Goal: Check status: Check status

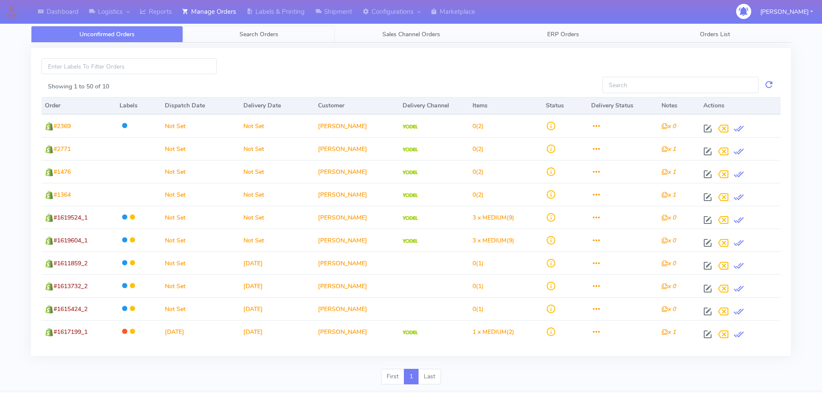
click at [300, 38] on link "Search Orders" at bounding box center [259, 34] width 152 height 17
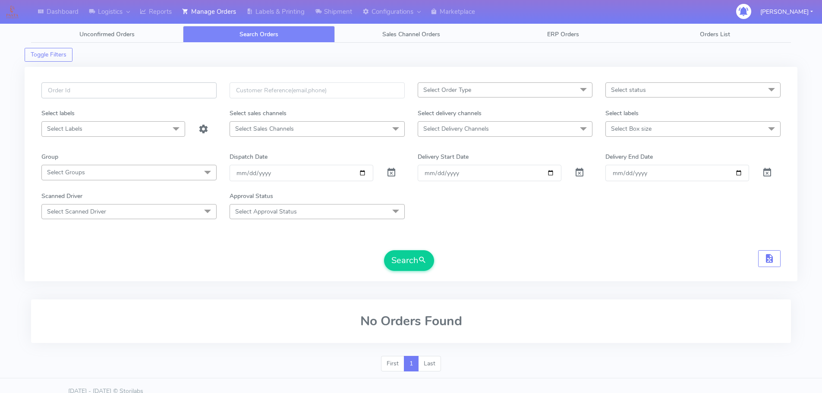
click at [196, 91] on input "text" at bounding box center [128, 90] width 175 height 16
paste input "1618935"
type input "1618935"
click at [394, 173] on span at bounding box center [391, 174] width 10 height 8
click at [406, 267] on button "Search" at bounding box center [409, 260] width 50 height 21
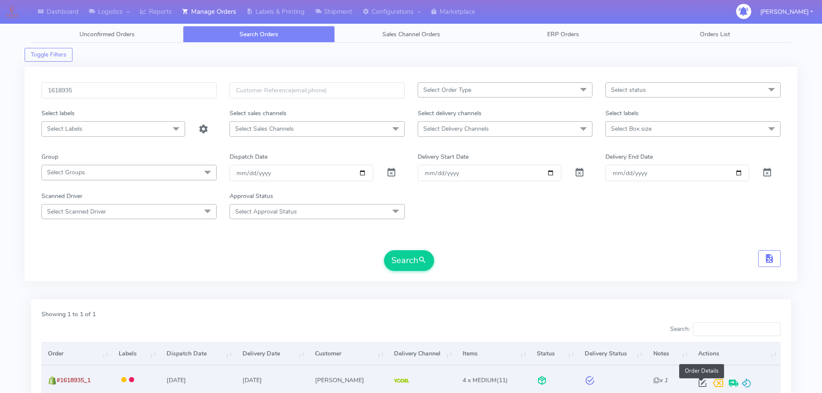
click at [699, 382] on span at bounding box center [703, 385] width 16 height 8
select select "5"
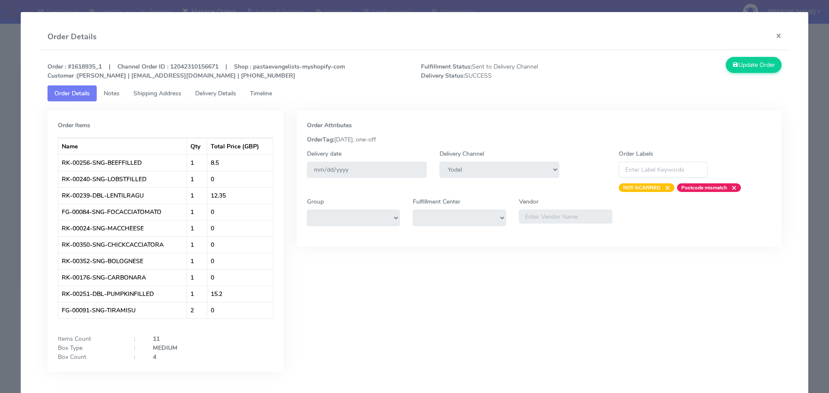
click at [272, 99] on link "Timeline" at bounding box center [261, 93] width 36 height 16
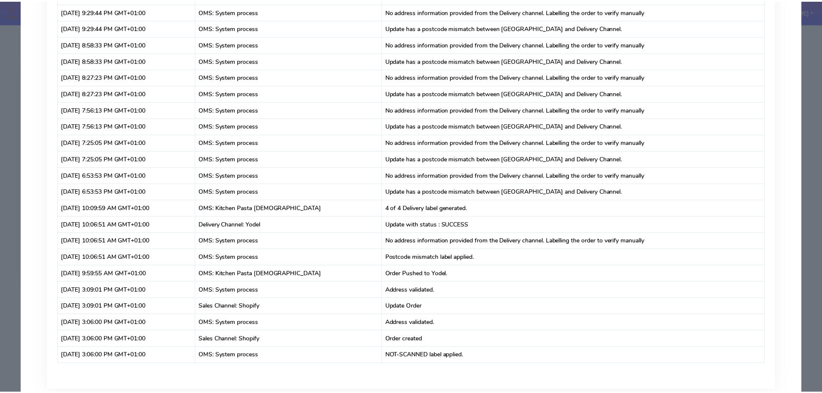
scroll to position [2337, 0]
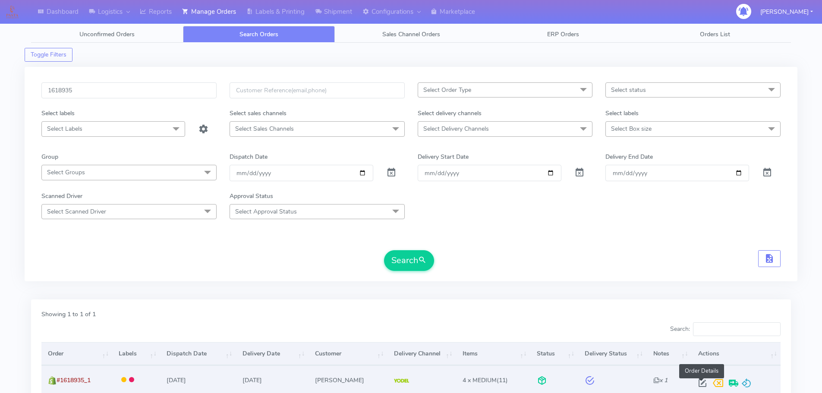
click at [702, 385] on span at bounding box center [703, 385] width 16 height 8
select select "5"
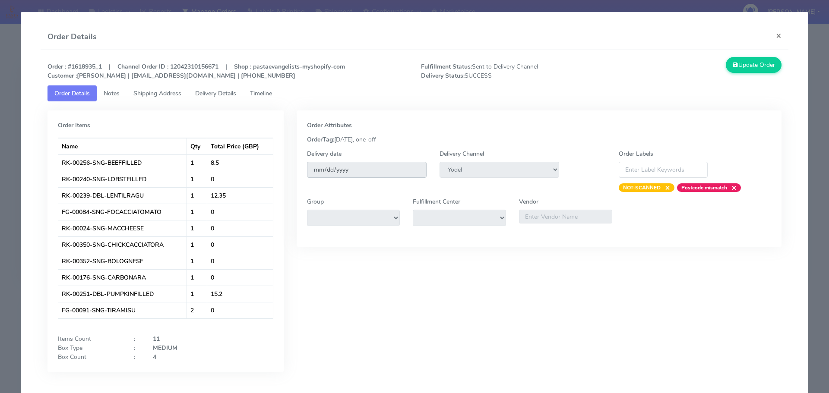
click at [373, 174] on input "[DATE]" at bounding box center [367, 170] width 120 height 16
click at [775, 34] on button "×" at bounding box center [778, 35] width 19 height 23
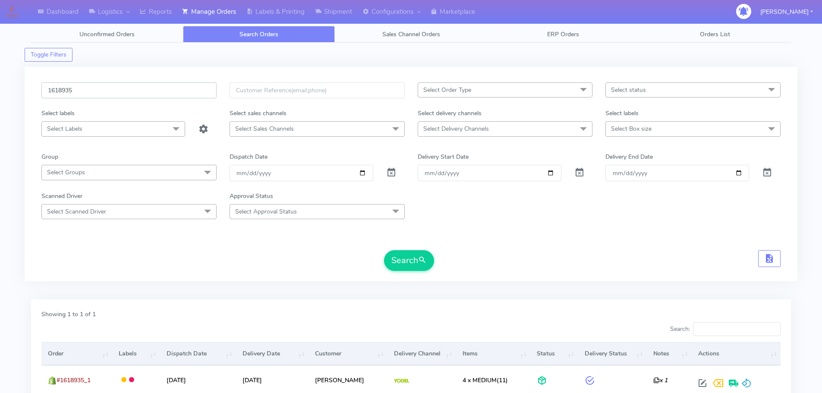
click at [116, 94] on input "1618935" at bounding box center [128, 90] width 175 height 16
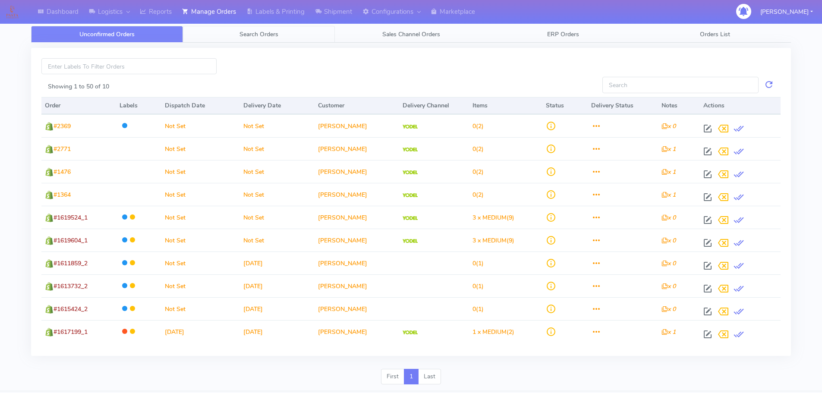
click at [261, 41] on link "Search Orders" at bounding box center [259, 34] width 152 height 17
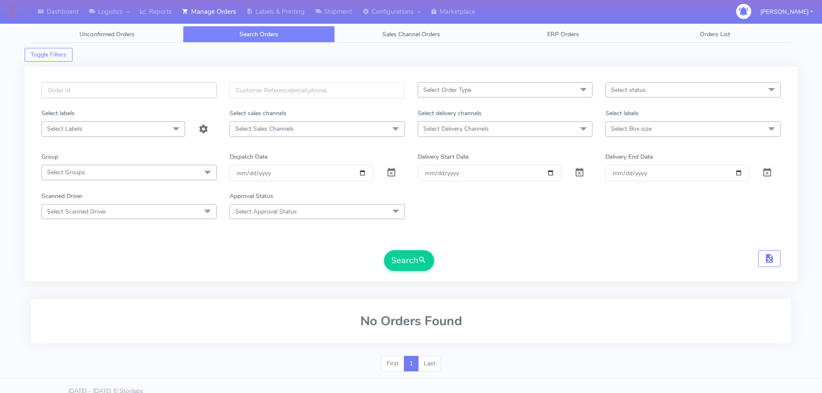
click at [171, 84] on input "text" at bounding box center [128, 90] width 175 height 16
paste input "1619302"
type input "1619302"
click at [390, 172] on span at bounding box center [391, 174] width 10 height 8
click at [411, 264] on button "Search" at bounding box center [409, 260] width 50 height 21
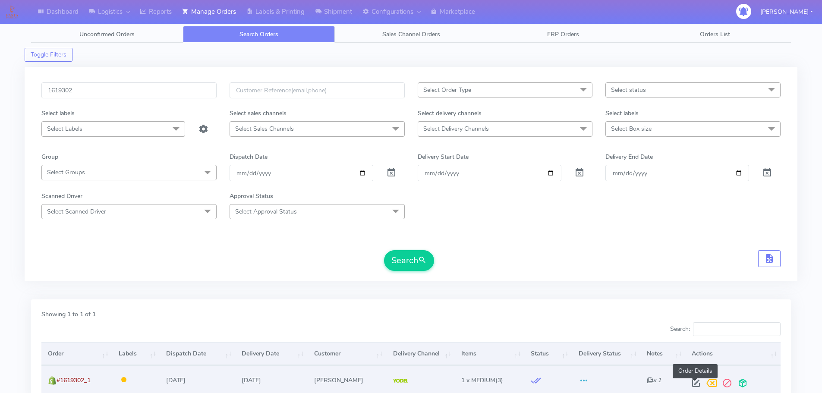
click at [694, 384] on span at bounding box center [696, 385] width 16 height 8
select select "5"
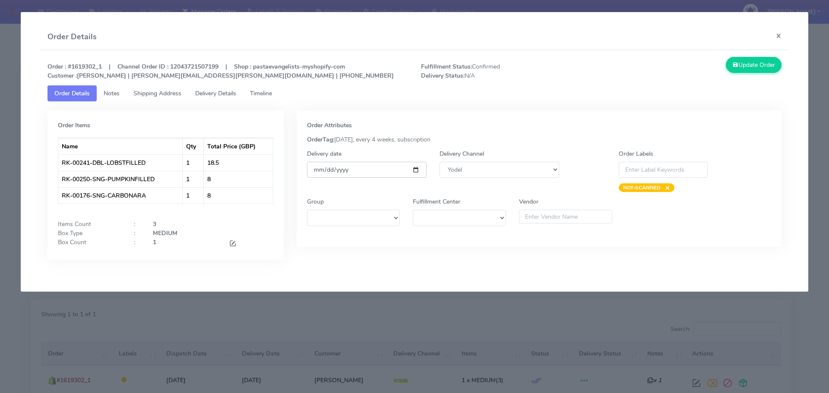
click at [360, 170] on input "[DATE]" at bounding box center [367, 170] width 120 height 16
click at [416, 169] on input "[DATE]" at bounding box center [367, 170] width 120 height 16
click at [453, 120] on div "Order Attributes OrderTag: 01-09-2025, every 4 weeks, subscription Delivery dat…" at bounding box center [539, 178] width 485 height 136
click at [779, 32] on button "×" at bounding box center [778, 35] width 19 height 23
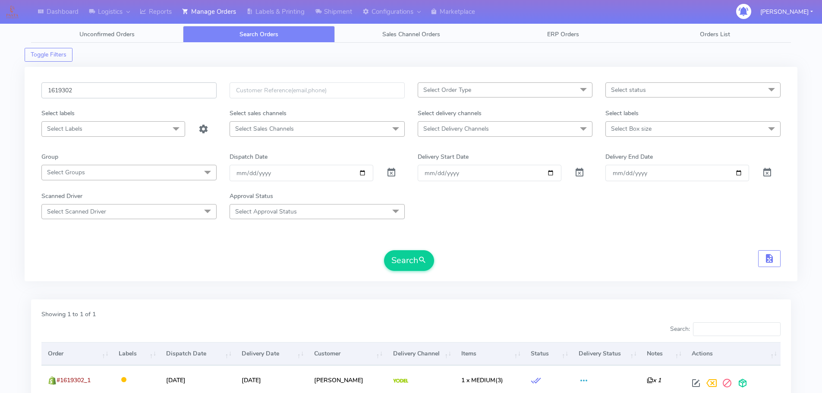
click at [107, 89] on input "1619302" at bounding box center [128, 90] width 175 height 16
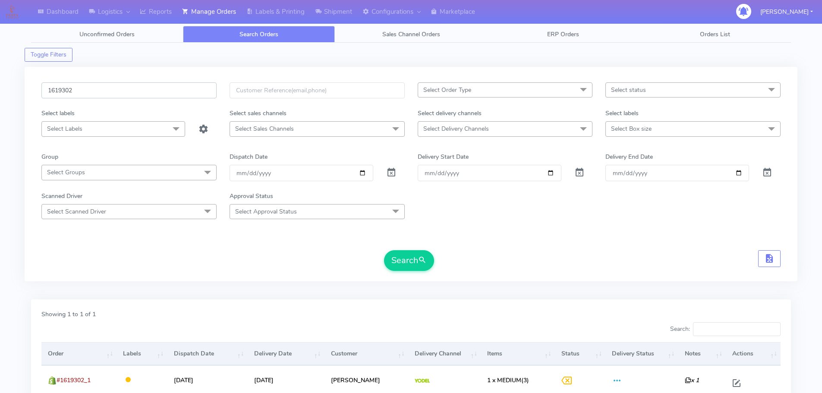
paste input "8206"
type input "1618206"
click at [406, 262] on button "Search" at bounding box center [409, 260] width 50 height 21
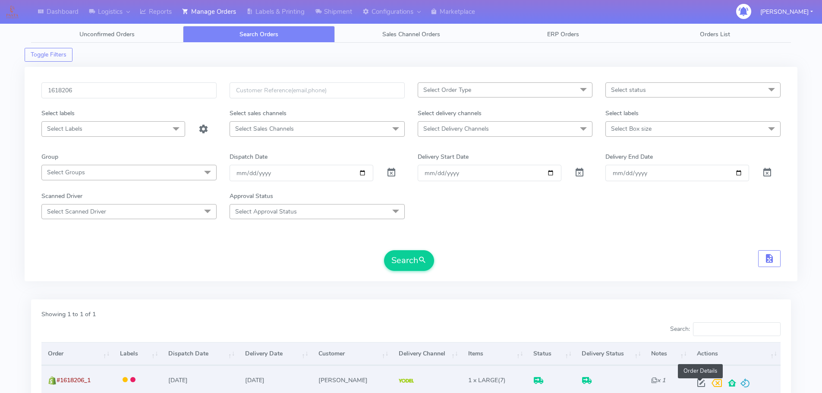
click at [700, 382] on span at bounding box center [702, 385] width 16 height 8
select select "5"
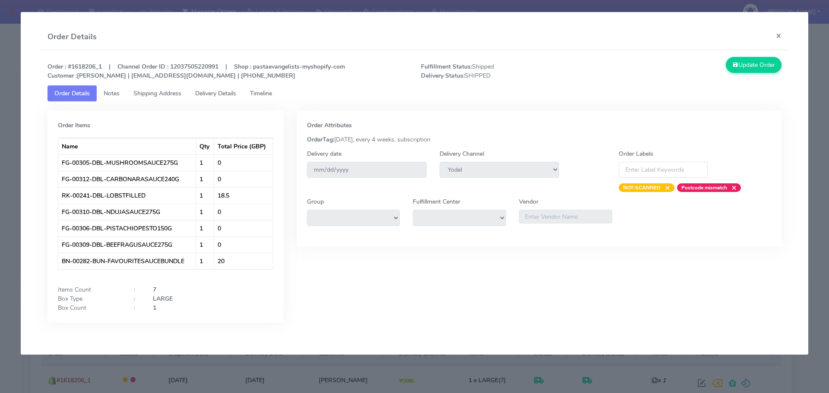
click at [267, 94] on span "Timeline" at bounding box center [261, 93] width 22 height 8
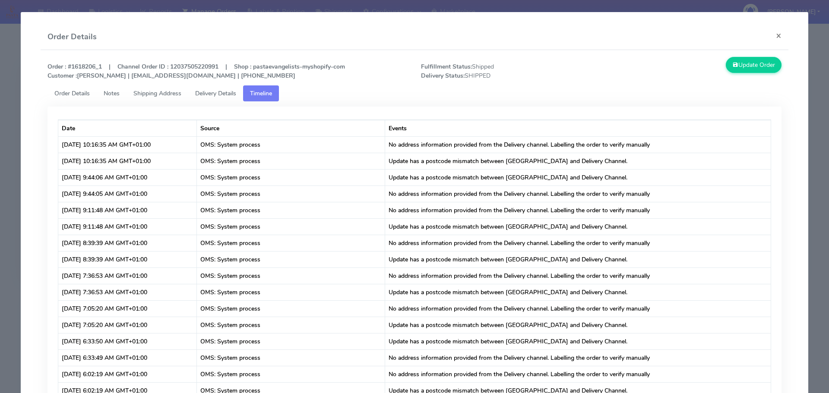
click at [165, 90] on span "Shipping Address" at bounding box center [157, 93] width 48 height 8
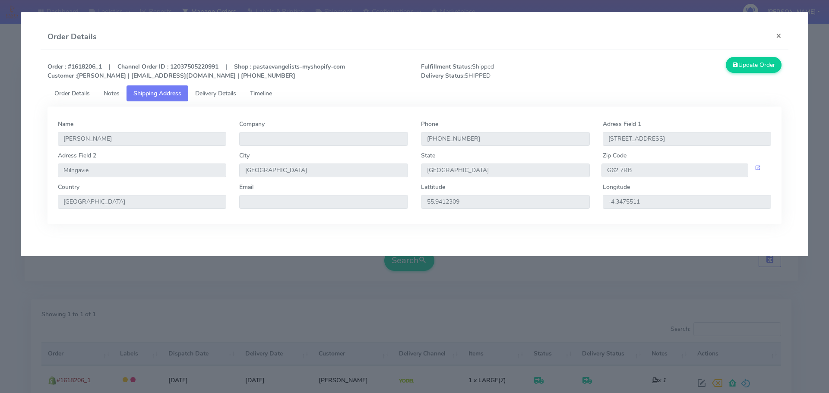
click at [203, 93] on span "Delivery Details" at bounding box center [215, 93] width 41 height 8
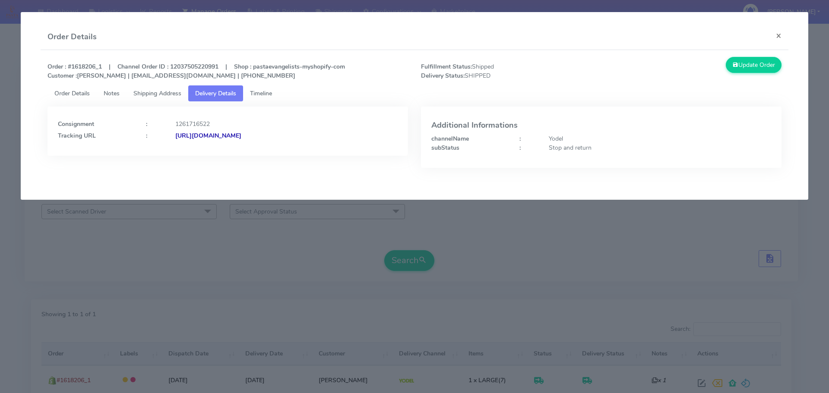
click at [176, 92] on span "Shipping Address" at bounding box center [157, 93] width 48 height 8
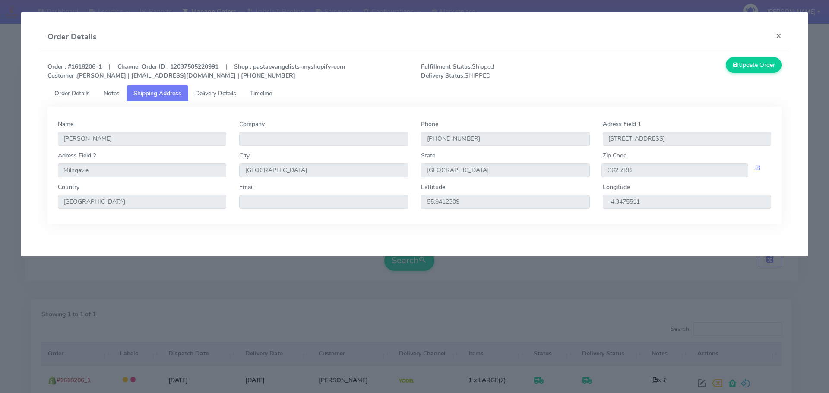
click at [260, 93] on span "Timeline" at bounding box center [261, 93] width 22 height 8
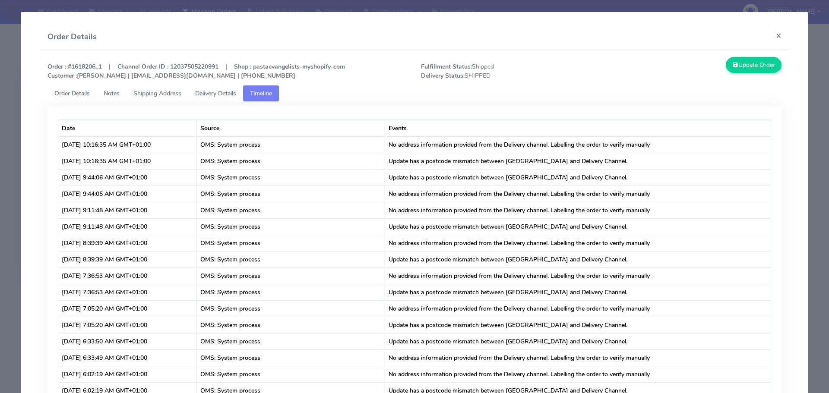
click at [228, 91] on span "Delivery Details" at bounding box center [215, 93] width 41 height 8
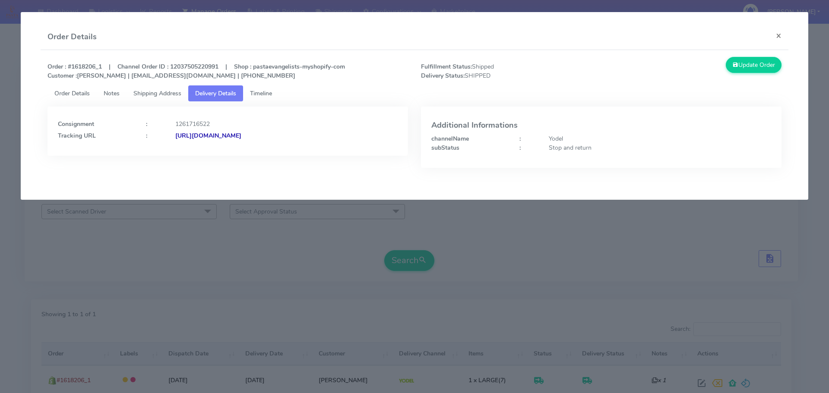
click at [172, 96] on span "Shipping Address" at bounding box center [157, 93] width 48 height 8
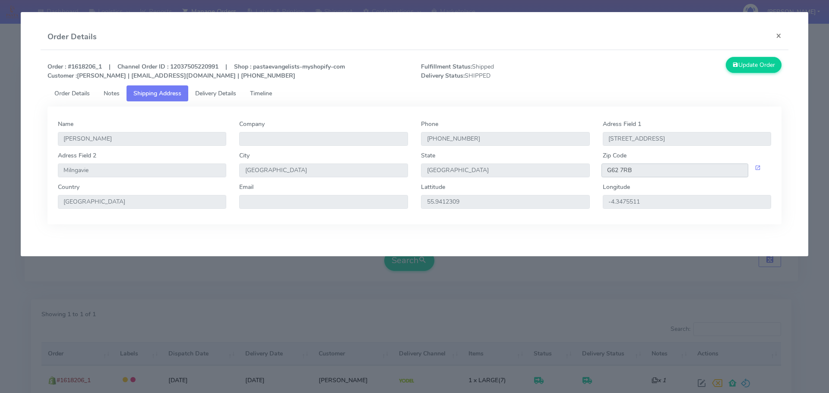
drag, startPoint x: 642, startPoint y: 169, endPoint x: 585, endPoint y: 173, distance: 57.1
click at [599, 175] on div "G62 7RB" at bounding box center [687, 171] width 182 height 14
click at [227, 93] on span "Delivery Details" at bounding box center [215, 93] width 41 height 8
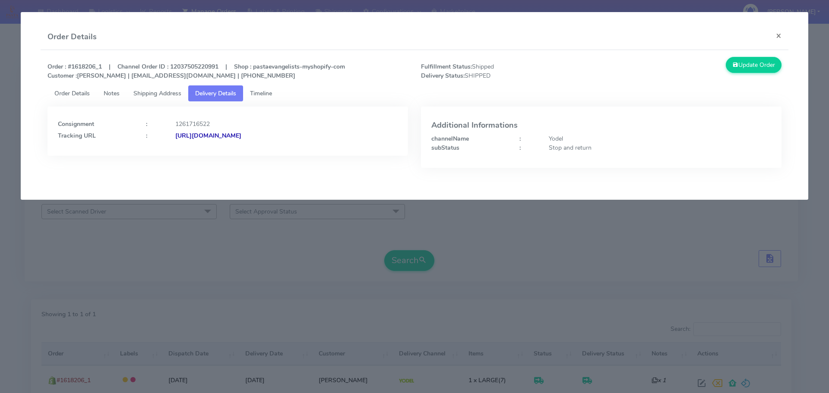
click at [241, 134] on strong "https://www.yodel.co.uk/tracking/JJD0002249960881406" at bounding box center [208, 136] width 66 height 8
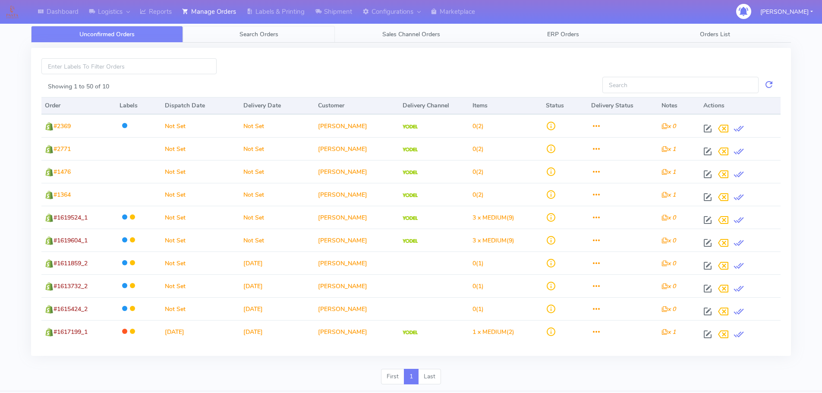
click at [269, 27] on link "Search Orders" at bounding box center [259, 34] width 152 height 17
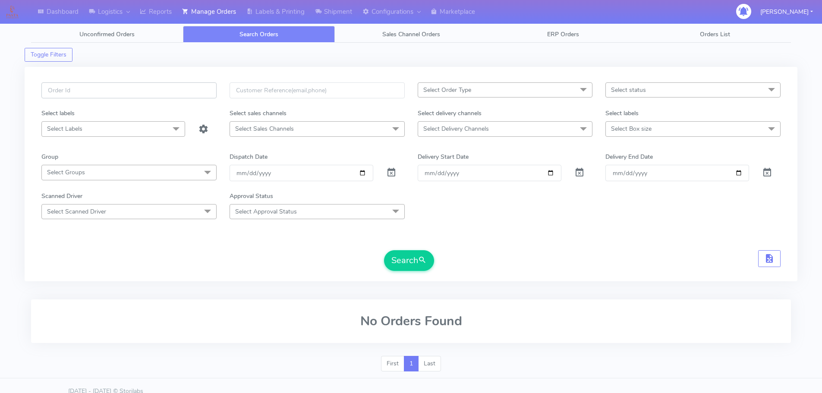
click at [185, 87] on input "text" at bounding box center [128, 90] width 175 height 16
paste input "1617949"
type input "1617949"
click at [392, 172] on span at bounding box center [391, 174] width 10 height 8
click at [401, 256] on button "Search" at bounding box center [409, 260] width 50 height 21
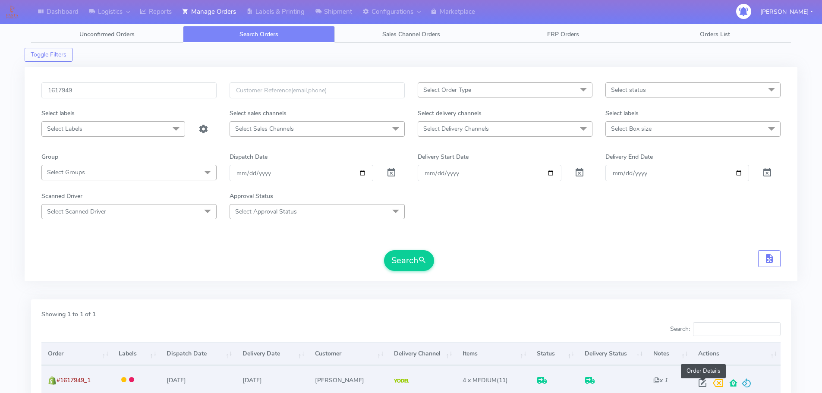
click at [706, 382] on span at bounding box center [703, 385] width 16 height 8
select select "5"
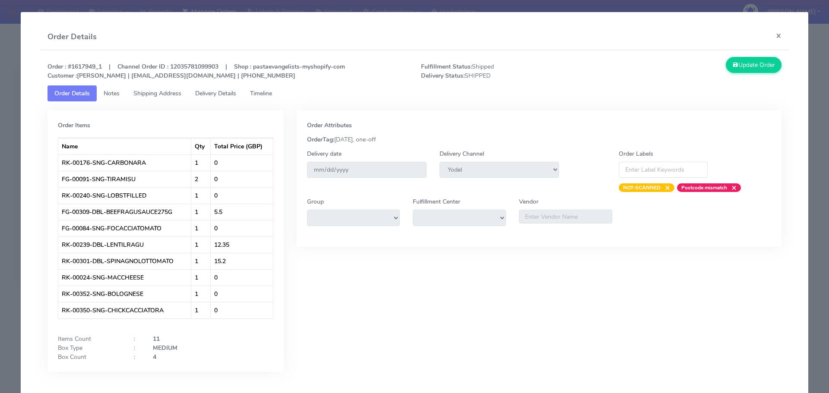
click at [273, 98] on link "Timeline" at bounding box center [261, 93] width 36 height 16
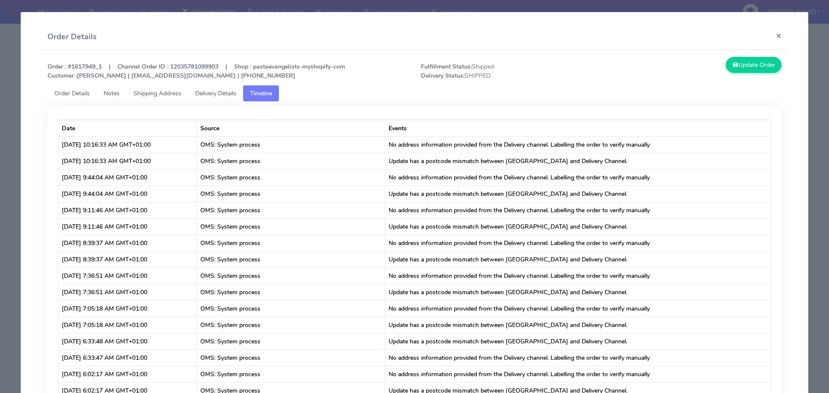
click at [163, 91] on span "Shipping Address" at bounding box center [157, 93] width 48 height 8
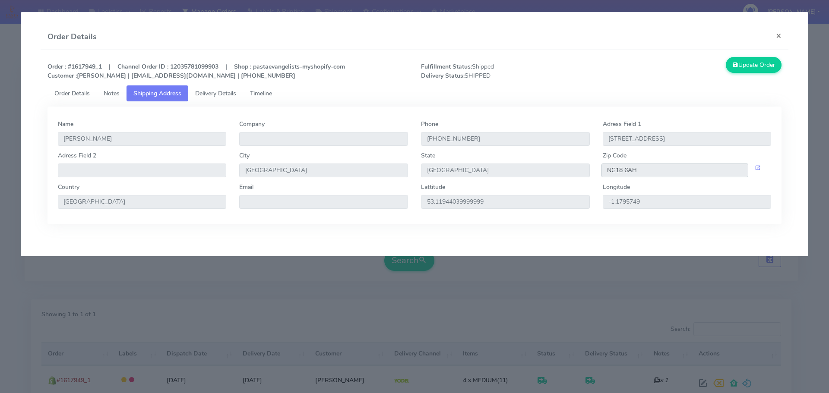
drag, startPoint x: 647, startPoint y: 173, endPoint x: 590, endPoint y: 176, distance: 56.6
click at [590, 176] on div "Adress Field 2 City Mansfield State England Zip Code NG18 6AH" at bounding box center [414, 167] width 726 height 32
click at [233, 95] on span "Delivery Details" at bounding box center [215, 93] width 41 height 8
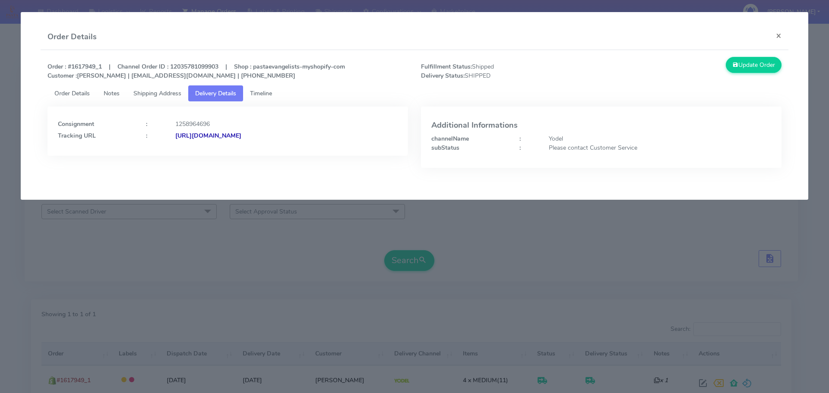
click at [241, 137] on strong "https://www.yodel.co.uk/tracking/JJD0002249960881023" at bounding box center [208, 136] width 66 height 8
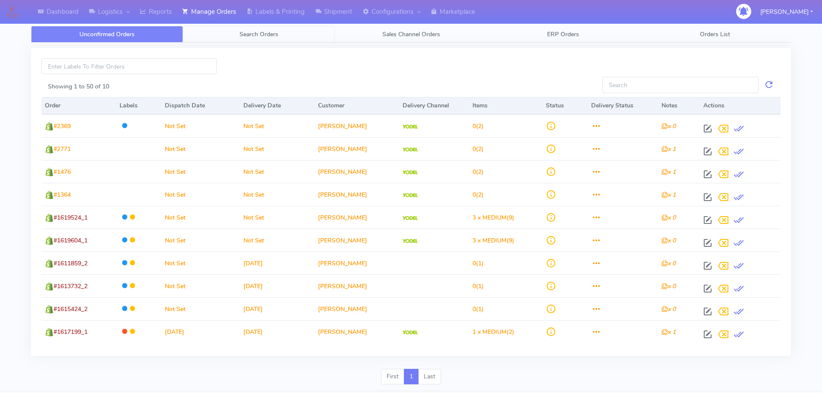
click at [281, 35] on link "Search Orders" at bounding box center [259, 34] width 152 height 17
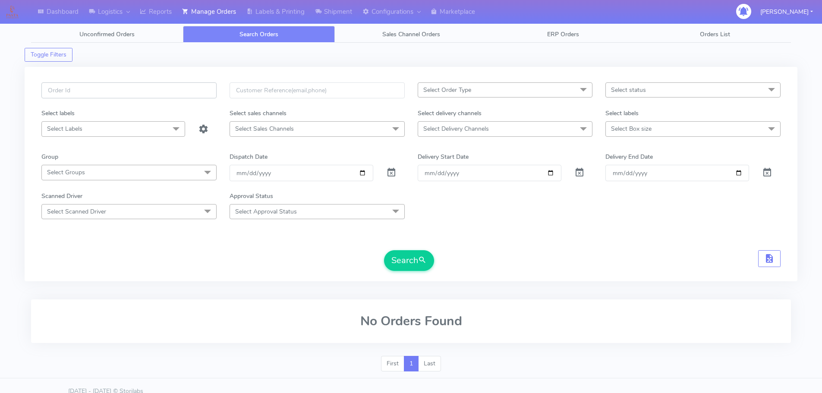
click at [192, 85] on input "text" at bounding box center [128, 90] width 175 height 16
paste input "1618569"
type input "1618569"
click at [392, 171] on span at bounding box center [391, 174] width 10 height 8
drag, startPoint x: 410, startPoint y: 263, endPoint x: 406, endPoint y: 258, distance: 7.0
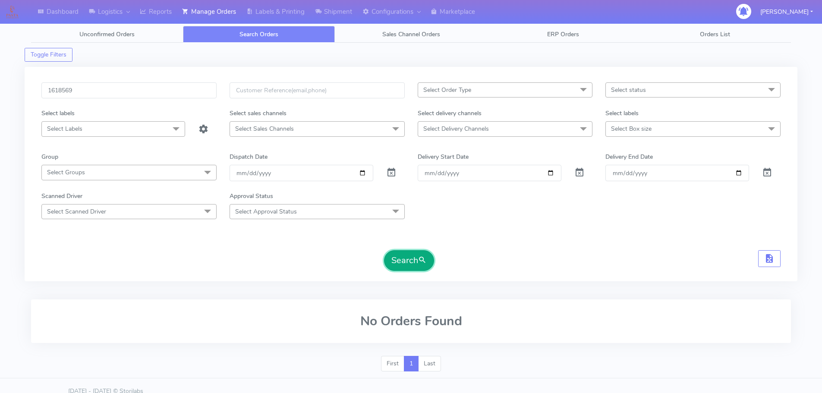
click at [410, 262] on button "Search" at bounding box center [409, 260] width 50 height 21
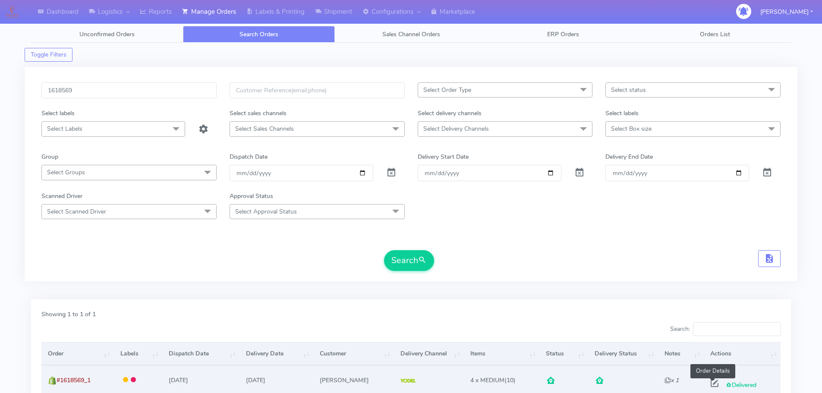
click at [710, 383] on span at bounding box center [715, 385] width 16 height 8
select select "5"
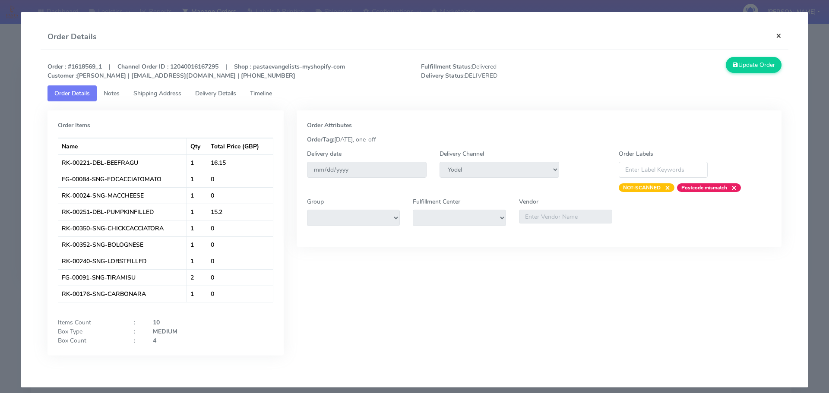
click at [772, 36] on button "×" at bounding box center [778, 35] width 19 height 23
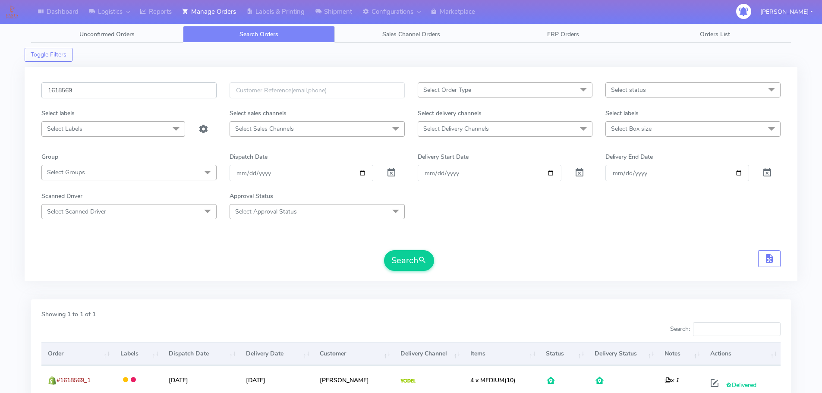
drag, startPoint x: 106, startPoint y: 91, endPoint x: 41, endPoint y: 88, distance: 65.6
click at [41, 88] on div "1618569" at bounding box center [129, 95] width 188 height 26
click at [67, 91] on input "1618569" at bounding box center [128, 90] width 175 height 16
click at [185, 91] on input "1618569" at bounding box center [128, 90] width 175 height 16
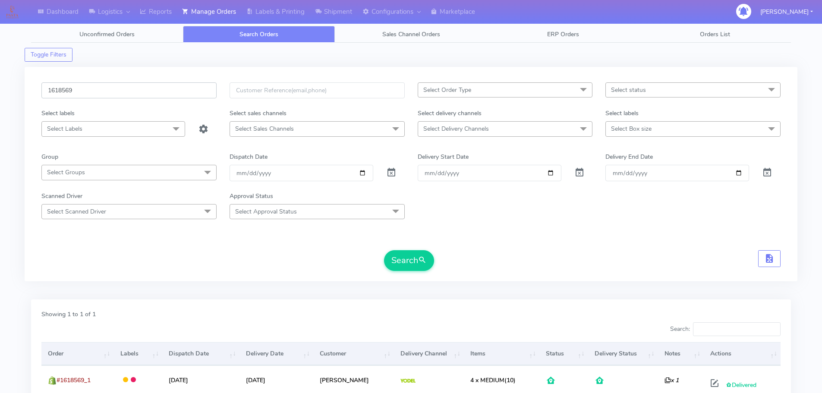
click at [185, 91] on input "1618569" at bounding box center [128, 90] width 175 height 16
paste input "840"
type input "1618840"
drag, startPoint x: 390, startPoint y: 171, endPoint x: 388, endPoint y: 180, distance: 9.4
click at [391, 171] on span at bounding box center [391, 174] width 10 height 8
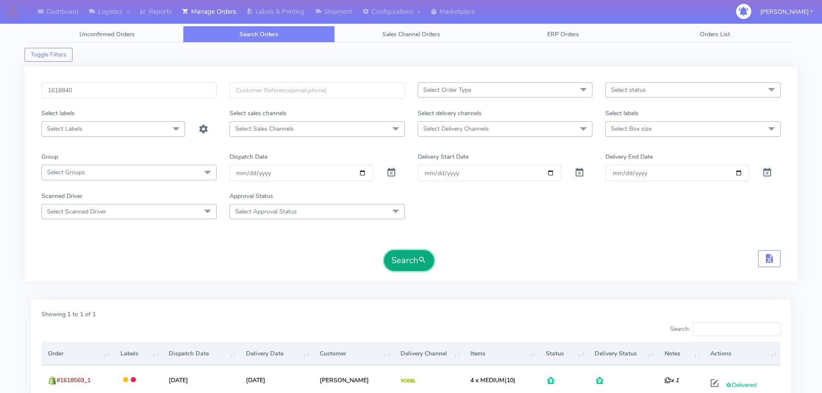
click at [402, 257] on button "Search" at bounding box center [409, 260] width 50 height 21
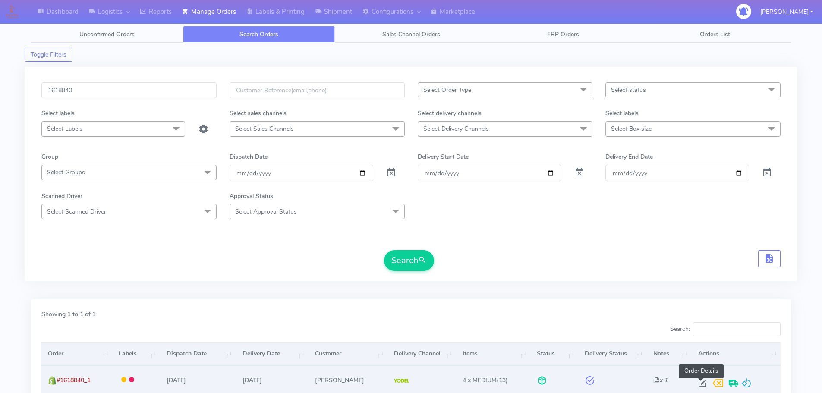
click at [699, 384] on span at bounding box center [703, 385] width 16 height 8
select select "5"
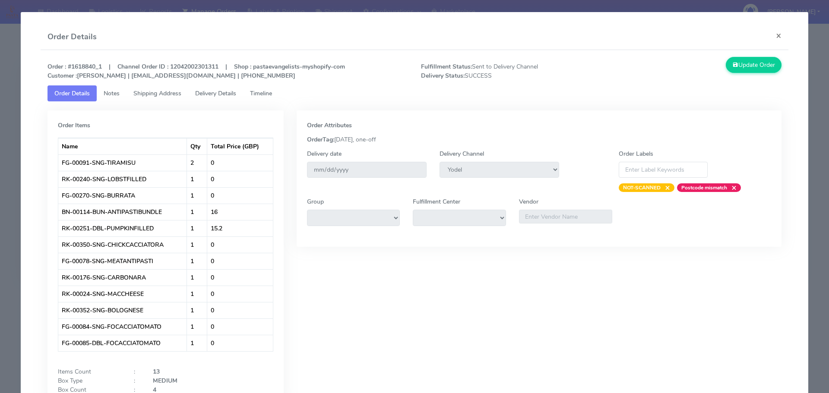
click at [265, 94] on span "Timeline" at bounding box center [261, 93] width 22 height 8
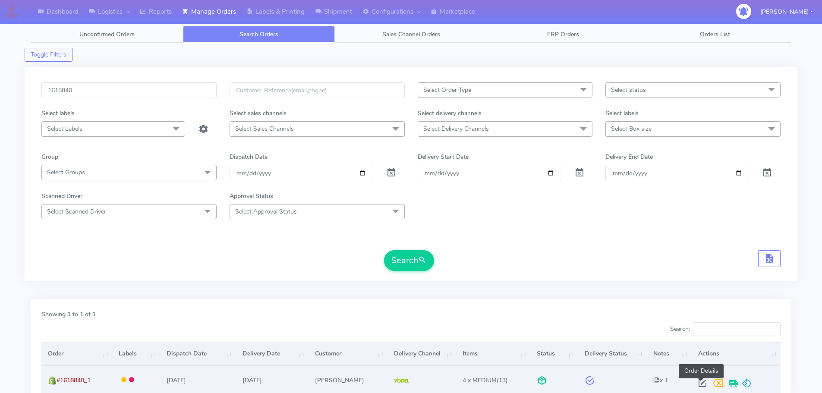
click at [704, 381] on span at bounding box center [703, 385] width 16 height 8
select select "5"
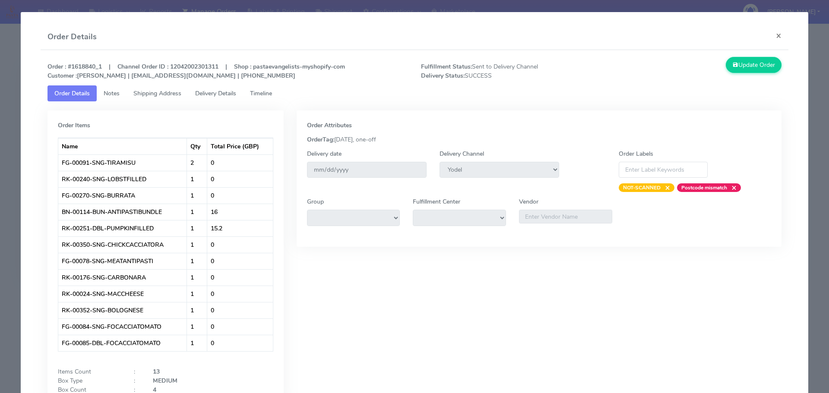
click at [177, 91] on span "Shipping Address" at bounding box center [157, 93] width 48 height 8
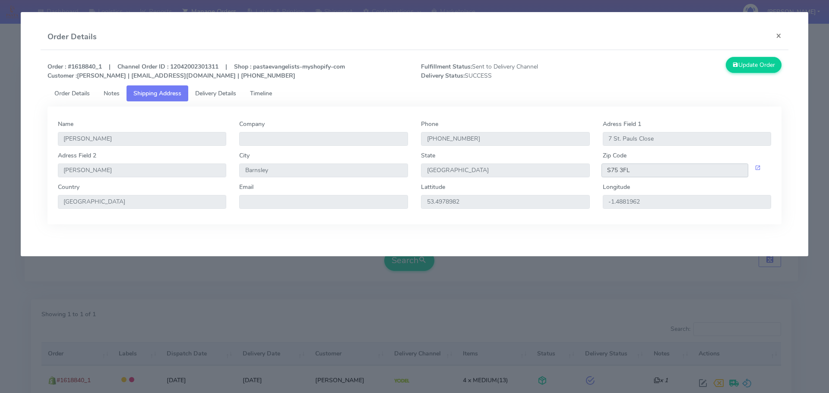
drag, startPoint x: 671, startPoint y: 170, endPoint x: 592, endPoint y: 164, distance: 79.6
click at [592, 164] on div "Adress Field 2 Tankersley City Barnsley State England Zip Code S75 3FL" at bounding box center [414, 167] width 726 height 32
click at [233, 93] on span "Delivery Details" at bounding box center [215, 93] width 41 height 8
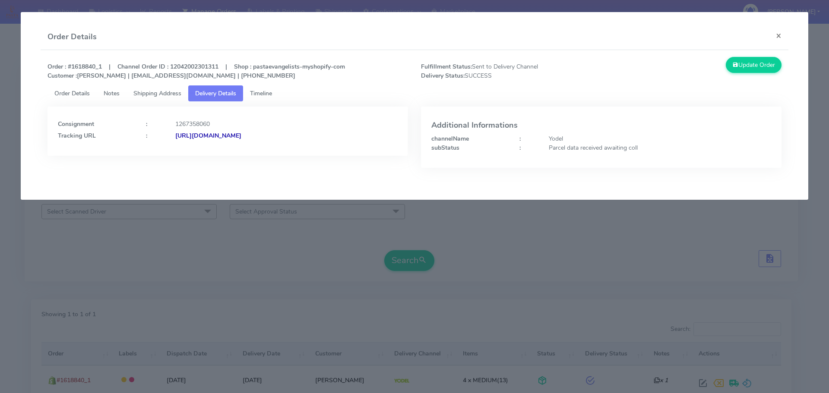
click at [241, 137] on strong "https://www.yodel.co.uk/tracking/JJD0002249960883126" at bounding box center [208, 136] width 66 height 8
click at [778, 39] on button "×" at bounding box center [778, 35] width 19 height 23
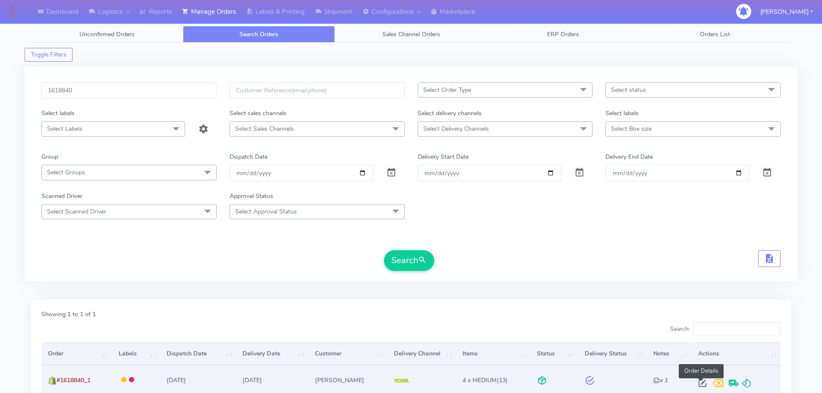
click at [698, 384] on span at bounding box center [703, 385] width 16 height 8
select select "5"
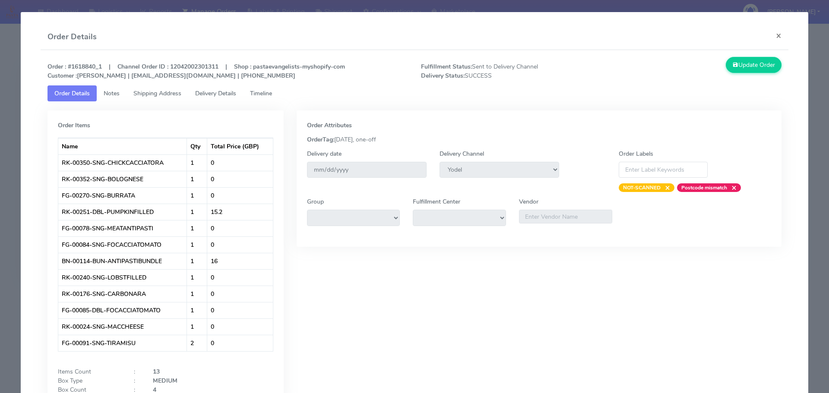
click at [158, 92] on span "Shipping Address" at bounding box center [157, 93] width 48 height 8
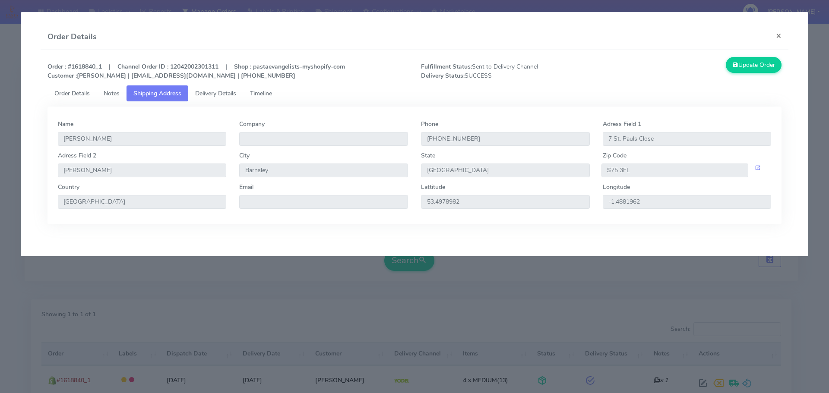
click at [80, 88] on link "Order Details" at bounding box center [71, 93] width 49 height 16
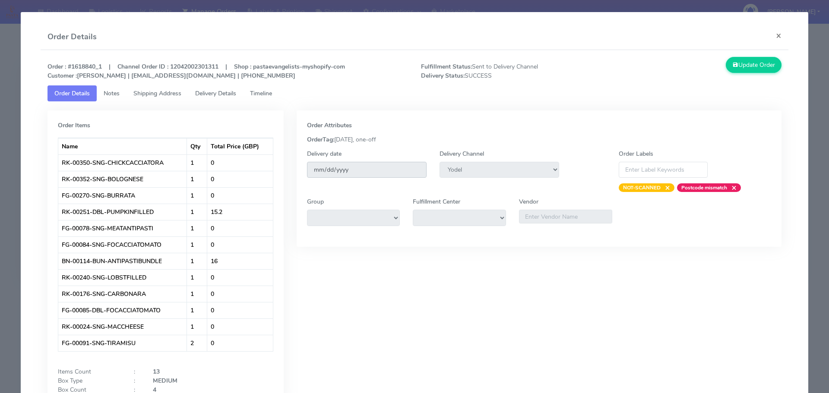
click at [380, 164] on input "[DATE]" at bounding box center [367, 170] width 120 height 16
click at [381, 170] on input "[DATE]" at bounding box center [367, 170] width 120 height 16
click at [270, 93] on span "Timeline" at bounding box center [261, 93] width 22 height 8
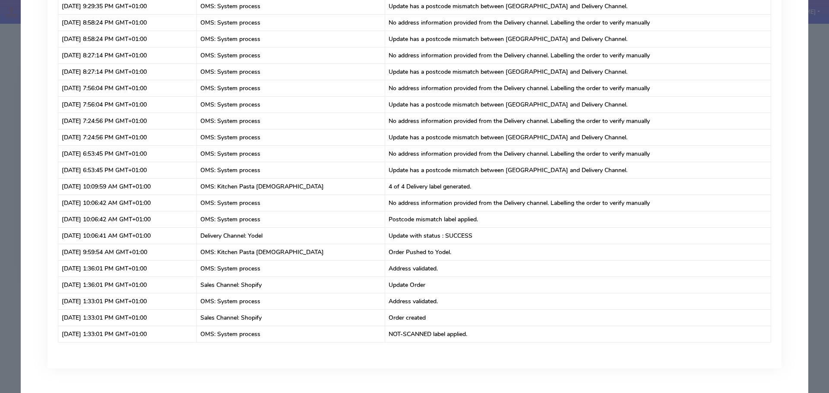
scroll to position [2438, 0]
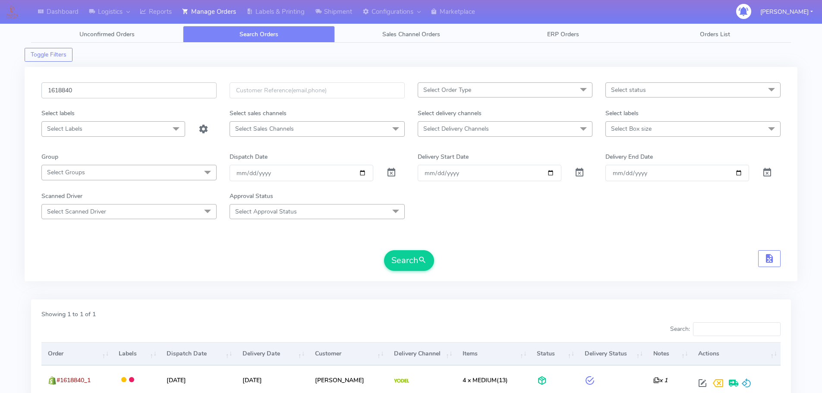
click at [132, 83] on input "1618840" at bounding box center [128, 90] width 175 height 16
paste input "A"
type input "1618840A"
click at [394, 173] on span at bounding box center [391, 174] width 10 height 8
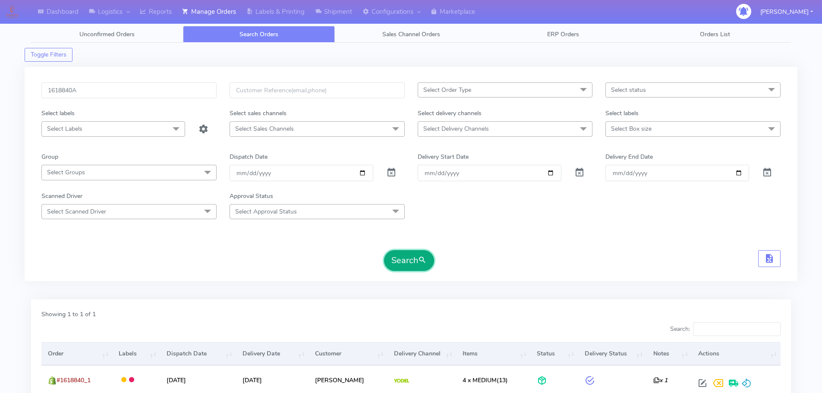
click at [411, 265] on button "Search" at bounding box center [409, 260] width 50 height 21
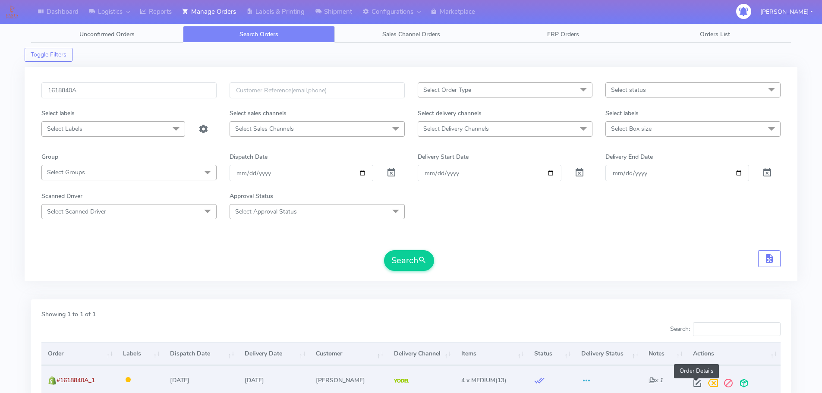
click at [694, 385] on span at bounding box center [698, 385] width 16 height 8
select select "5"
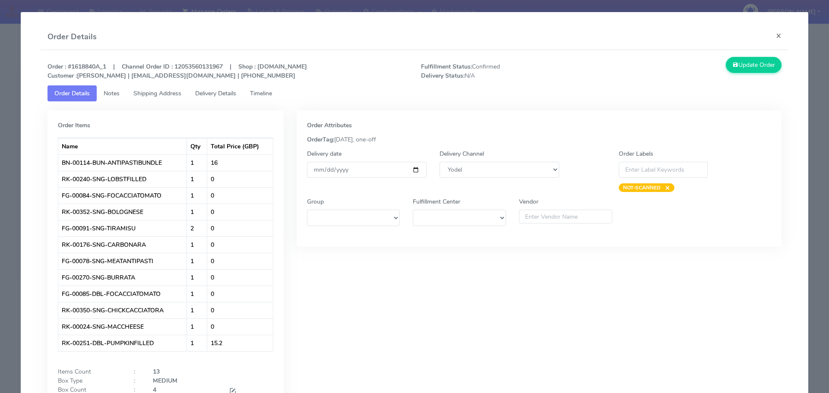
click at [271, 96] on span "Timeline" at bounding box center [261, 93] width 22 height 8
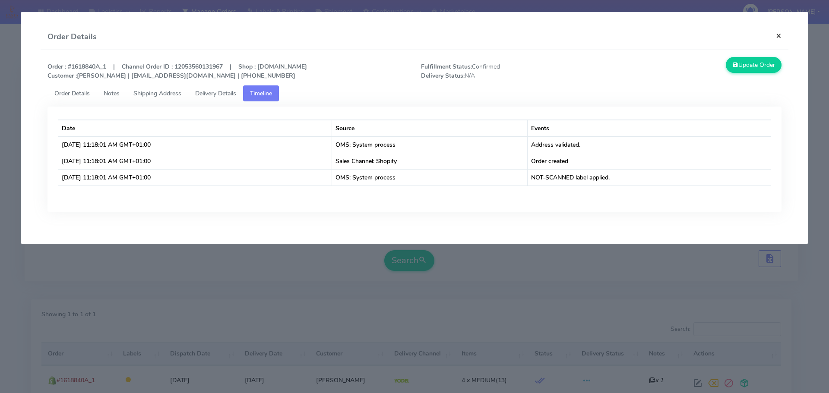
click at [785, 34] on button "×" at bounding box center [778, 35] width 19 height 23
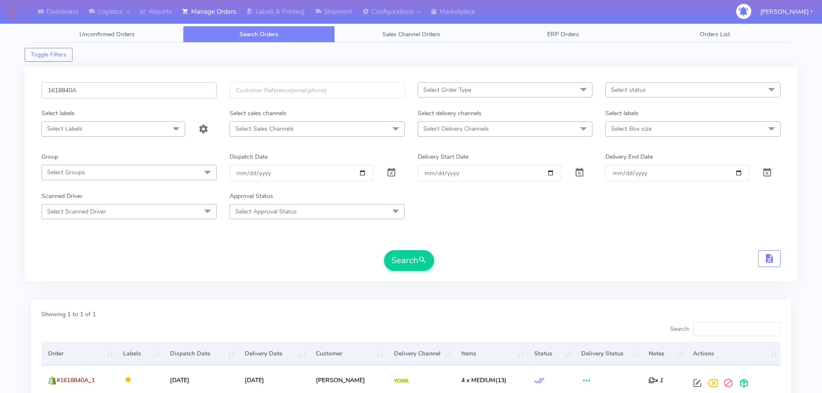
click at [121, 91] on input "1618840A" at bounding box center [128, 90] width 175 height 16
paste input "GXVV9V8"
click at [120, 93] on input "1GXVV9V8" at bounding box center [128, 90] width 175 height 16
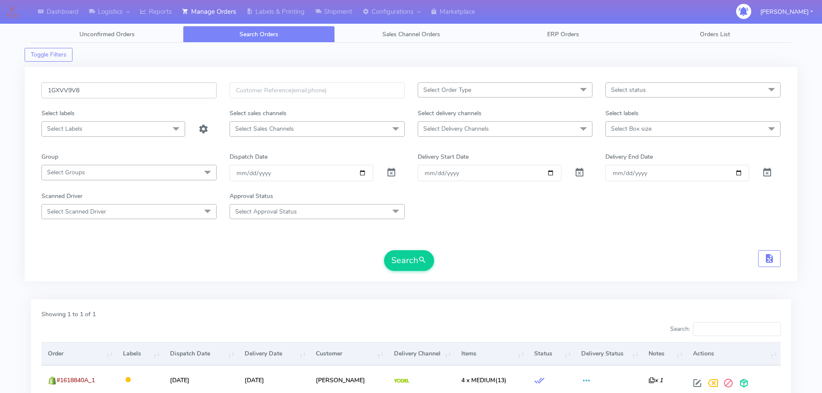
click at [120, 93] on input "1GXVV9V8" at bounding box center [128, 90] width 175 height 16
paste input "61980"
type input "1619808"
click at [397, 170] on div at bounding box center [396, 173] width 32 height 16
click at [395, 170] on span at bounding box center [391, 174] width 10 height 8
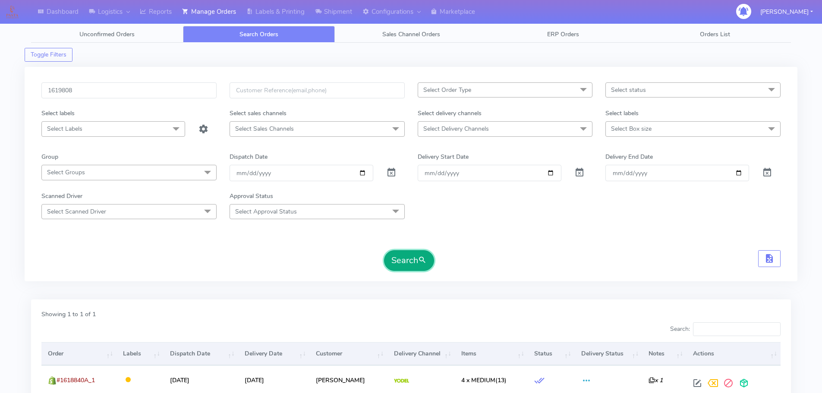
click at [401, 261] on button "Search" at bounding box center [409, 260] width 50 height 21
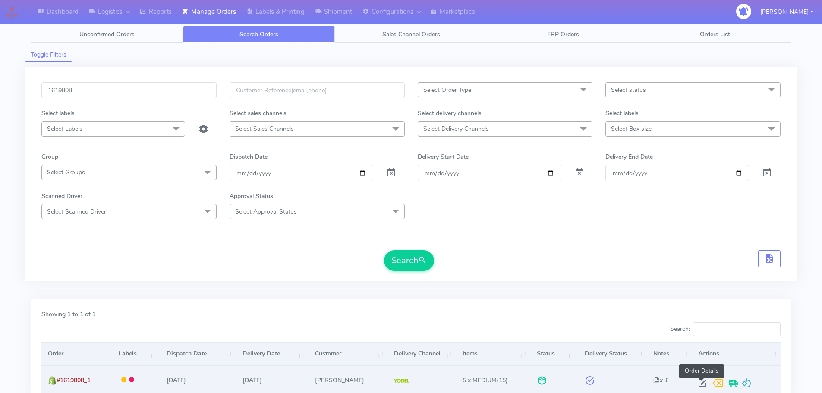
click at [704, 382] on span at bounding box center [703, 385] width 16 height 8
select select "5"
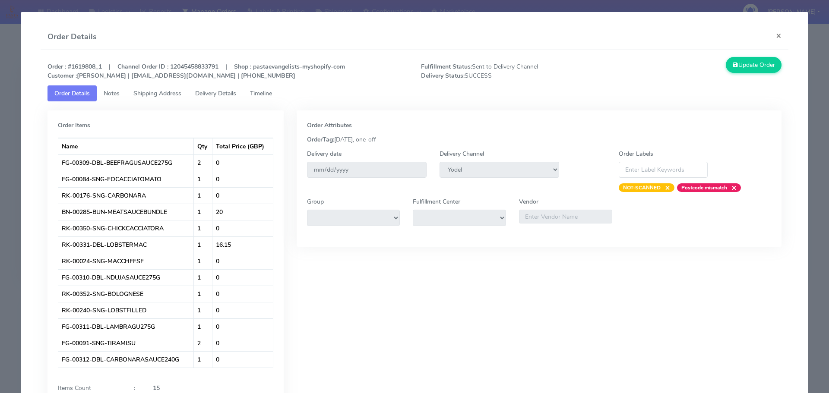
click at [259, 91] on span "Timeline" at bounding box center [261, 93] width 22 height 8
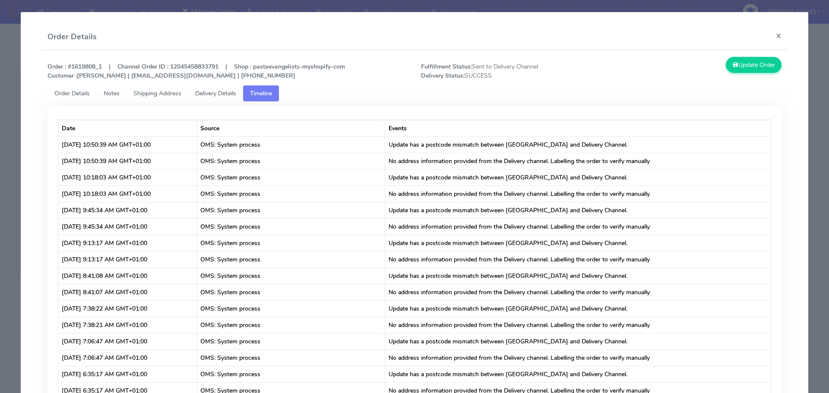
click at [158, 93] on span "Shipping Address" at bounding box center [157, 93] width 48 height 8
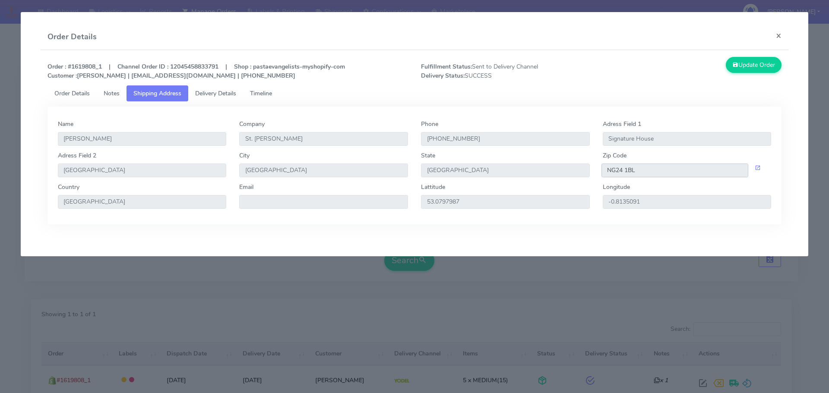
drag, startPoint x: 660, startPoint y: 173, endPoint x: 590, endPoint y: 173, distance: 69.5
click at [590, 173] on div "Adress Field 2 Great North Road City Newark State England Zip Code NG24 1BL" at bounding box center [414, 167] width 726 height 32
click at [227, 96] on span "Delivery Details" at bounding box center [215, 93] width 41 height 8
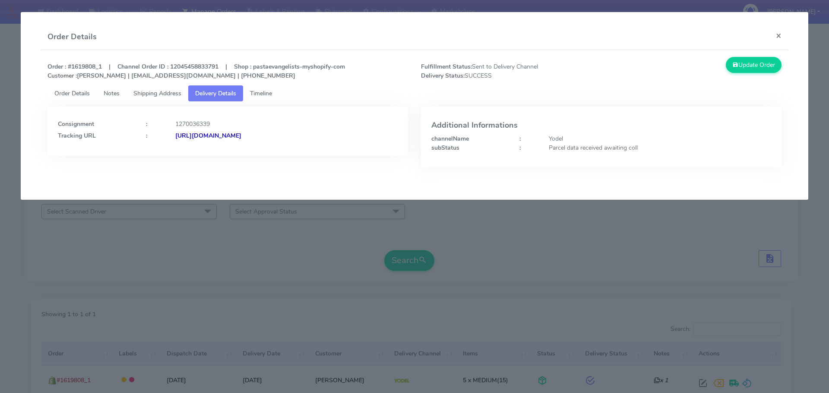
click at [241, 134] on strong "https://www.yodel.co.uk/tracking/JJD0002249960885300" at bounding box center [208, 136] width 66 height 8
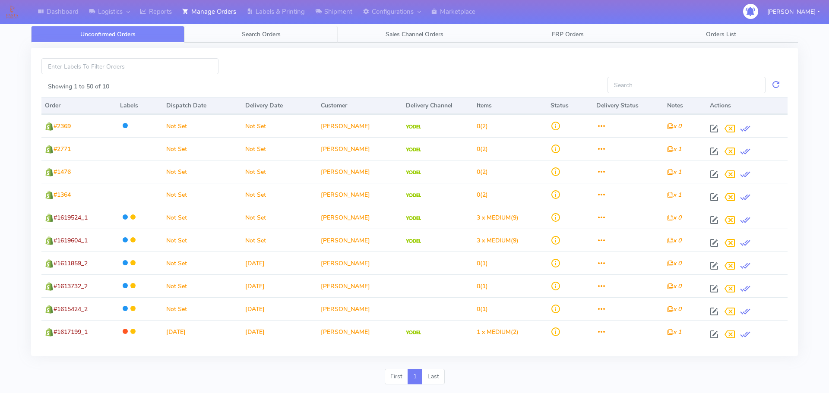
click at [254, 38] on link "Search Orders" at bounding box center [260, 34] width 153 height 17
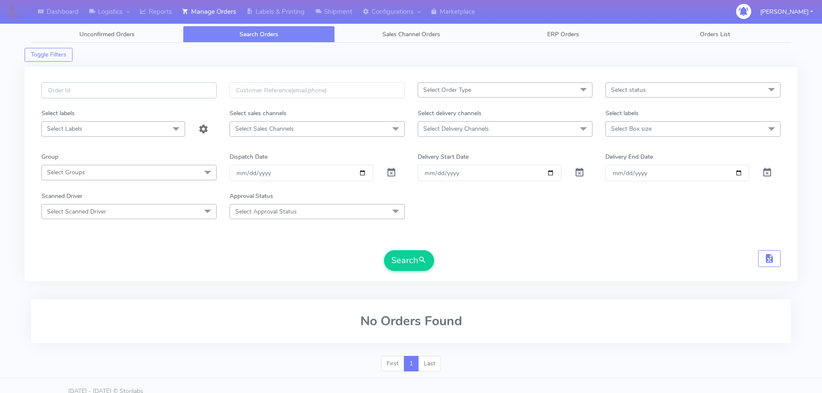
click at [180, 84] on input "text" at bounding box center [128, 90] width 175 height 16
paste input "[EMAIL_ADDRESS][DOMAIN_NAME]"
click at [126, 90] on input "[EMAIL_ADDRESS][DOMAIN_NAME]" at bounding box center [128, 90] width 175 height 16
click at [127, 90] on input "[EMAIL_ADDRESS][DOMAIN_NAME]" at bounding box center [128, 90] width 175 height 16
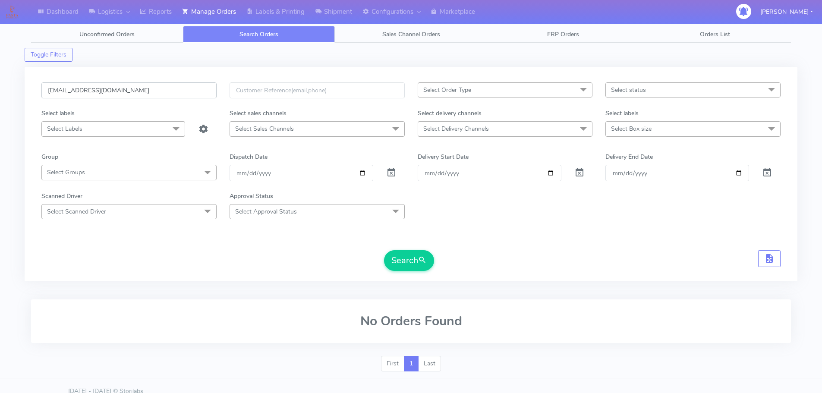
paste input "1618211"
type input "1618211"
click at [393, 171] on span at bounding box center [391, 174] width 10 height 8
click at [417, 256] on button "Search" at bounding box center [409, 260] width 50 height 21
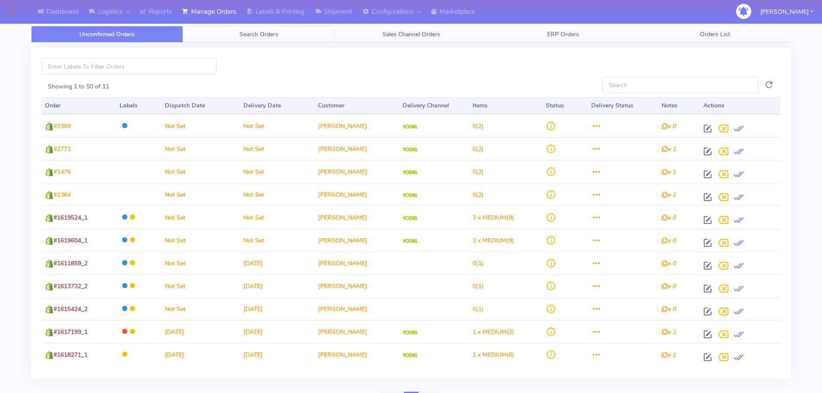
click at [246, 29] on link "Search Orders" at bounding box center [259, 34] width 152 height 17
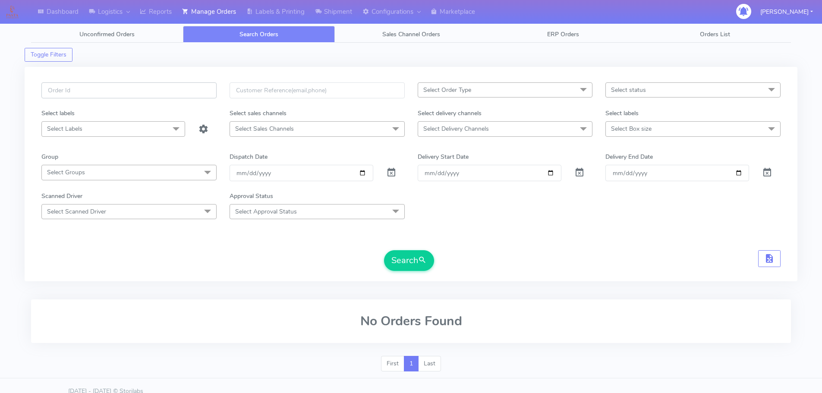
click at [178, 85] on input "text" at bounding box center [128, 90] width 175 height 16
paste input "1619032"
type input "1619032"
click at [391, 173] on span at bounding box center [391, 174] width 10 height 8
click at [394, 259] on button "Search" at bounding box center [409, 260] width 50 height 21
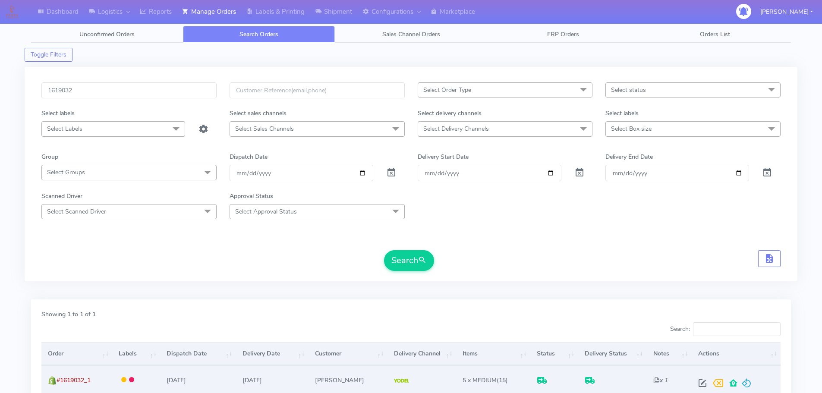
click at [701, 381] on span at bounding box center [703, 385] width 16 height 8
select select "5"
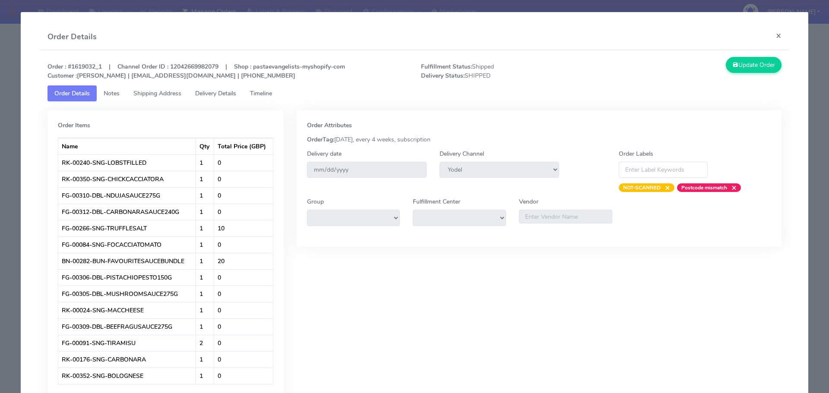
click at [165, 92] on span "Shipping Address" at bounding box center [157, 93] width 48 height 8
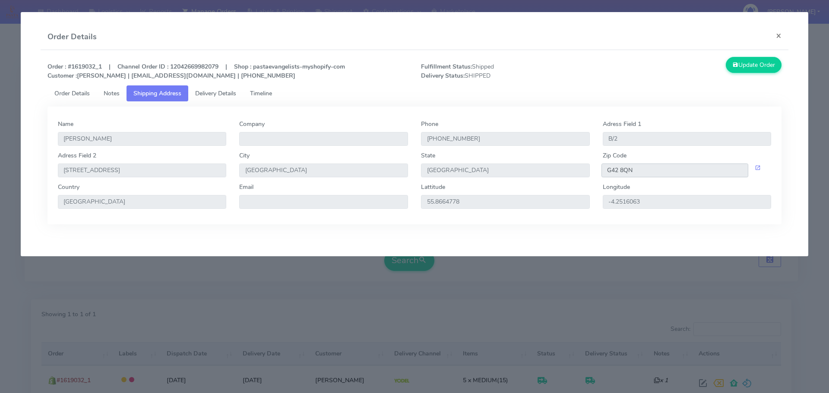
drag, startPoint x: 644, startPoint y: 170, endPoint x: 604, endPoint y: 173, distance: 39.9
click at [604, 173] on input "G42 8QN" at bounding box center [674, 171] width 147 height 14
click at [208, 95] on span "Delivery Details" at bounding box center [215, 93] width 41 height 8
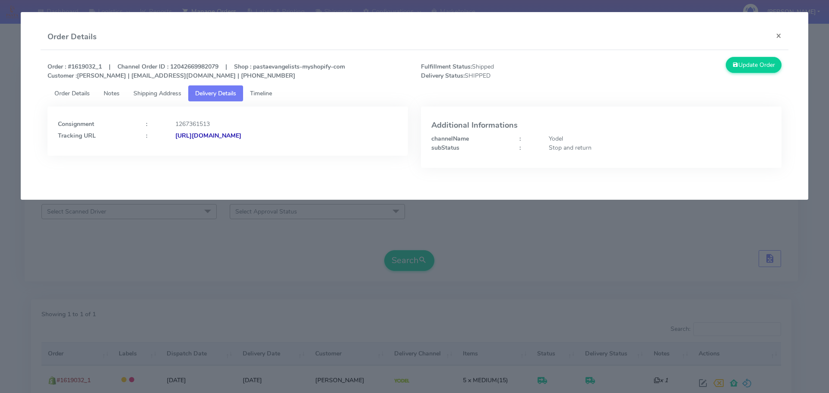
click at [237, 134] on strong "[URL][DOMAIN_NAME]" at bounding box center [208, 136] width 66 height 8
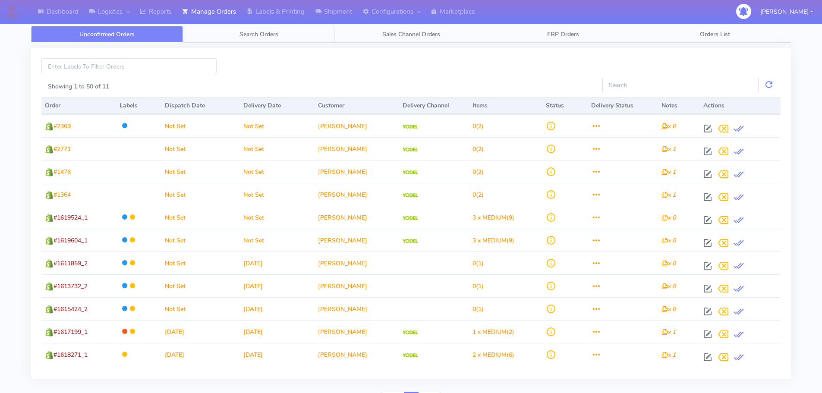
click at [278, 39] on link "Search Orders" at bounding box center [259, 34] width 152 height 17
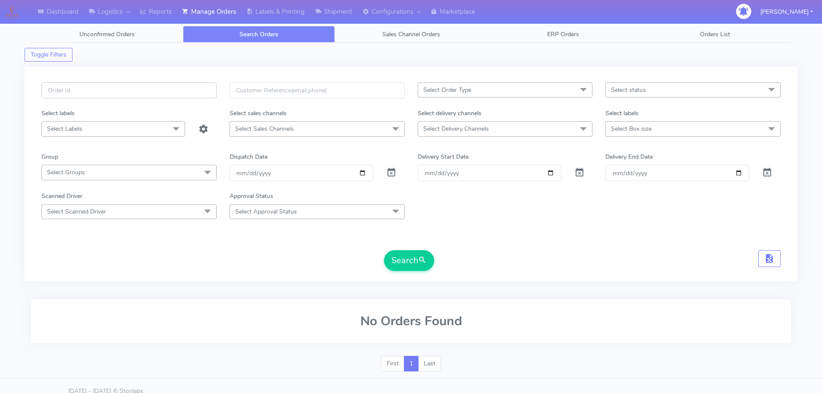
click at [199, 85] on input "text" at bounding box center [128, 90] width 175 height 16
paste input "525543"
type input "525543"
click at [391, 174] on span at bounding box center [391, 174] width 10 height 8
click at [402, 261] on button "Search" at bounding box center [409, 260] width 50 height 21
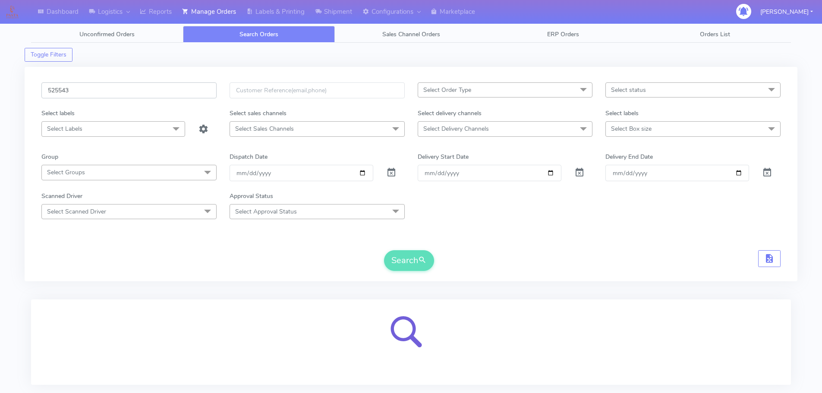
click at [159, 95] on input "525543" at bounding box center [128, 90] width 175 height 16
paste input "1619301"
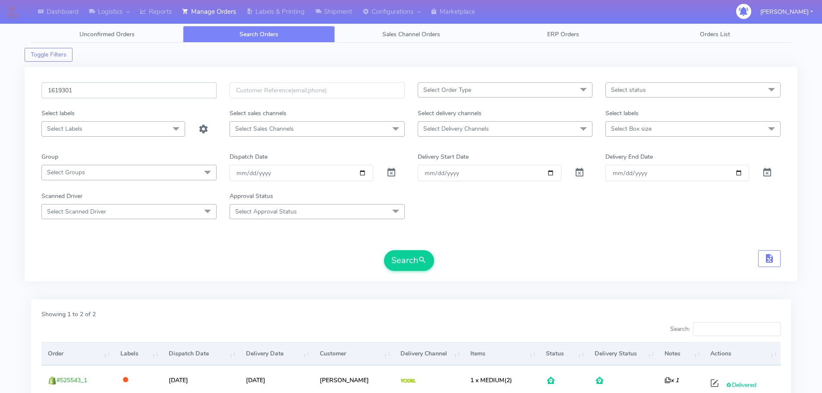
type input "1619301"
click at [384, 250] on button "Search" at bounding box center [409, 260] width 50 height 21
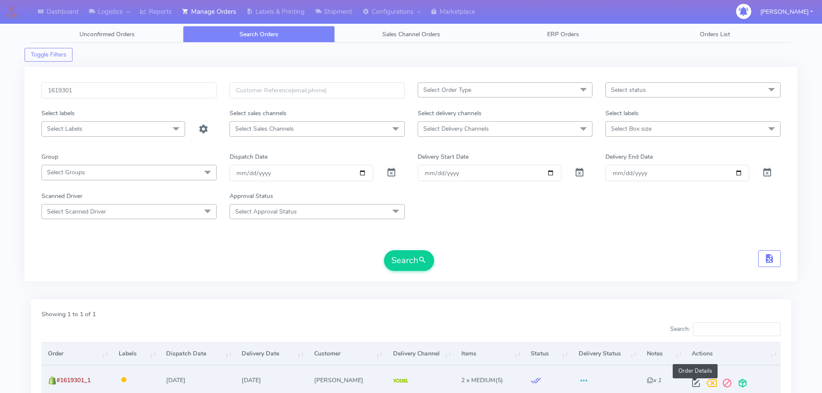
click at [696, 381] on span at bounding box center [696, 385] width 16 height 8
select select "5"
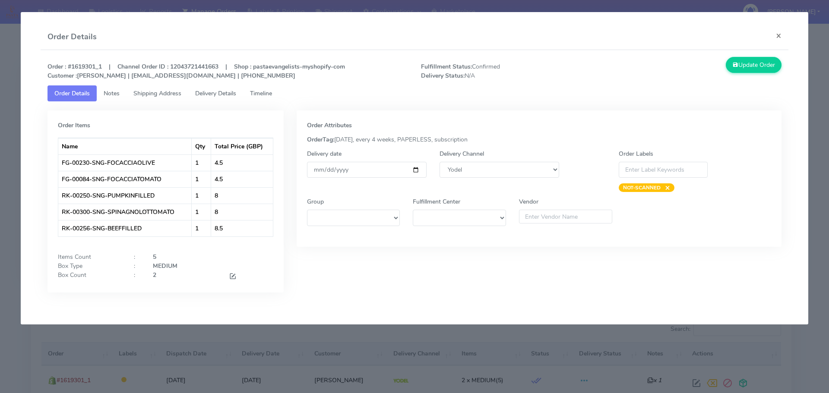
click at [271, 95] on span "Timeline" at bounding box center [261, 93] width 22 height 8
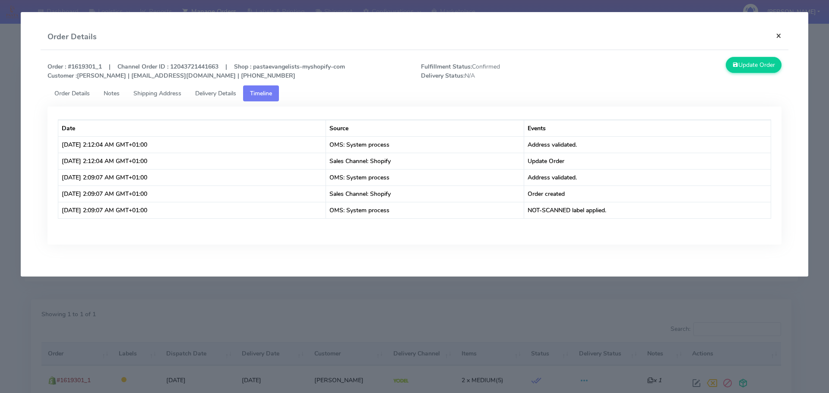
click at [775, 32] on button "×" at bounding box center [778, 35] width 19 height 23
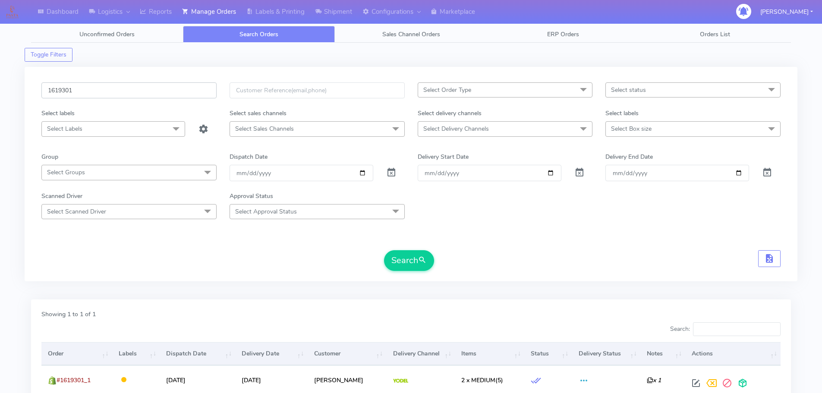
click at [119, 82] on input "1619301" at bounding box center [128, 90] width 175 height 16
paste input "A"
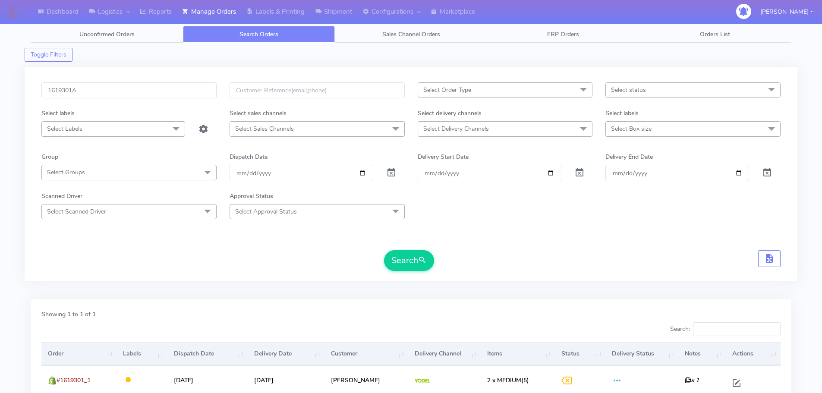
click at [163, 76] on div "1619301A Select Order Type Select All MEALS ATAVI One Off Pasta Club Gift Kit E…" at bounding box center [411, 174] width 773 height 214
click at [163, 88] on input "1619301A" at bounding box center [128, 90] width 175 height 16
paste input "8410"
type input "1618410"
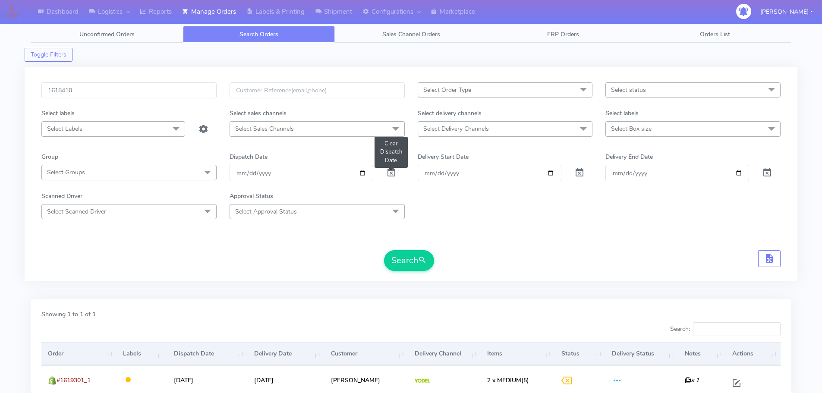
click at [392, 173] on span at bounding box center [391, 174] width 10 height 8
click at [407, 252] on button "Search" at bounding box center [409, 260] width 50 height 21
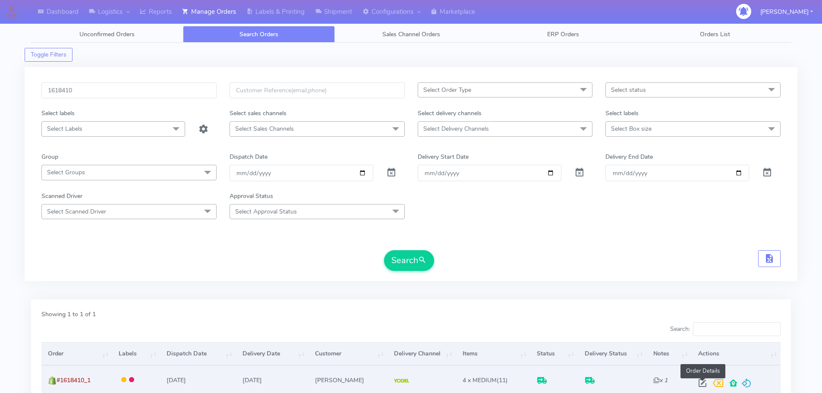
click at [699, 381] on span at bounding box center [703, 385] width 16 height 8
select select "5"
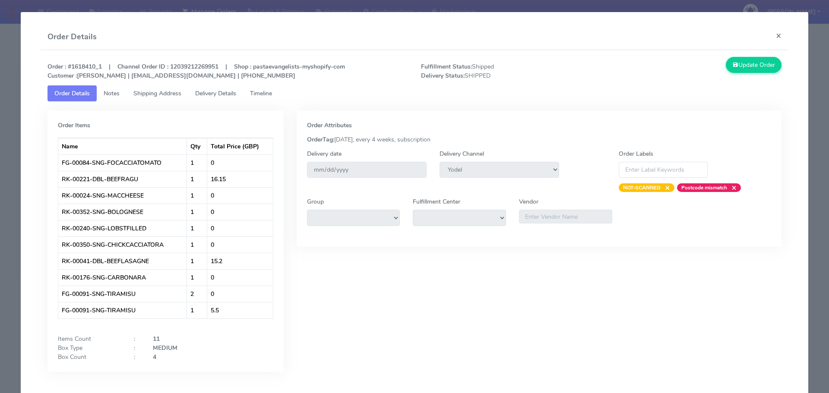
click at [223, 89] on span "Delivery Details" at bounding box center [215, 93] width 41 height 8
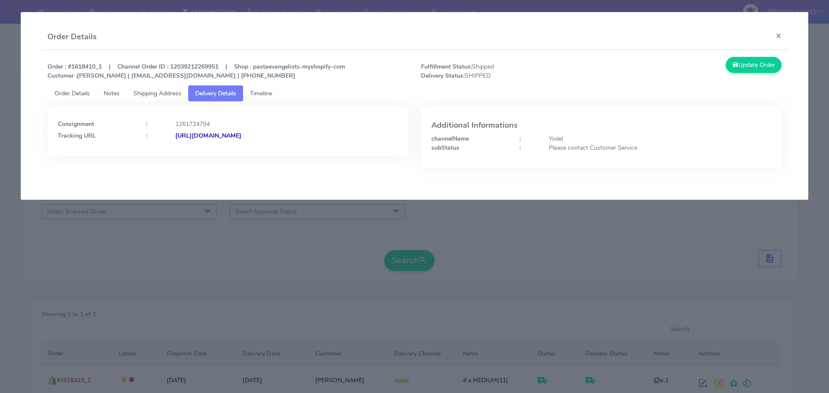
click at [164, 88] on link "Shipping Address" at bounding box center [157, 93] width 62 height 16
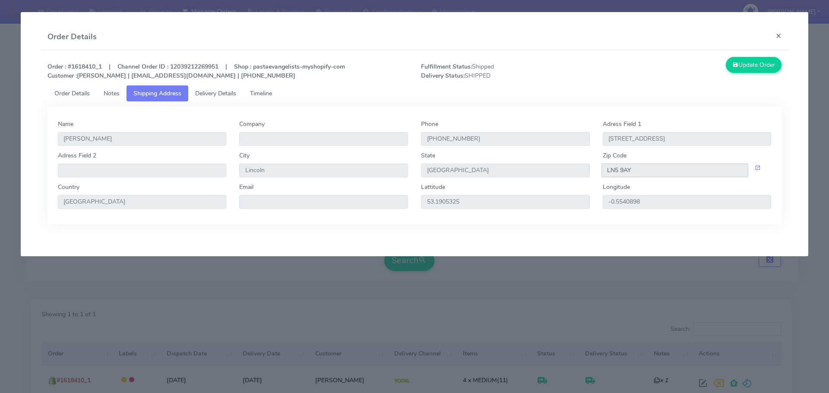
drag, startPoint x: 634, startPoint y: 172, endPoint x: 588, endPoint y: 172, distance: 46.2
click at [588, 172] on div "Adress Field 2 City Lincoln State England Zip Code LN5 9AY" at bounding box center [414, 167] width 726 height 32
click at [231, 93] on span "Delivery Details" at bounding box center [215, 93] width 41 height 8
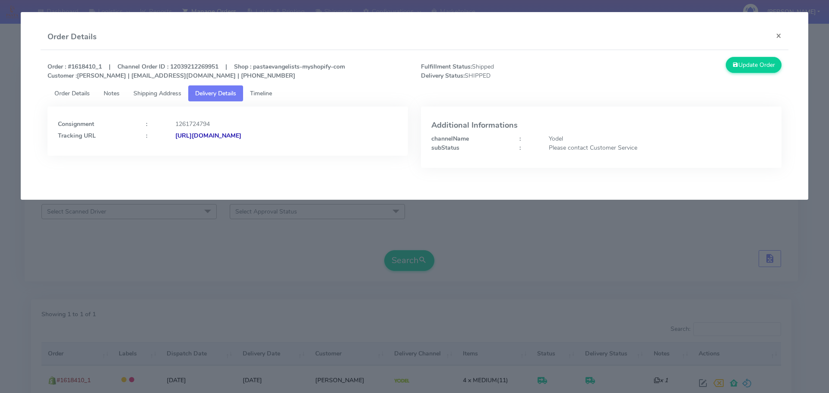
click at [241, 138] on strong "https://www.yodel.co.uk/tracking/JJD0002249960881817" at bounding box center [208, 136] width 66 height 8
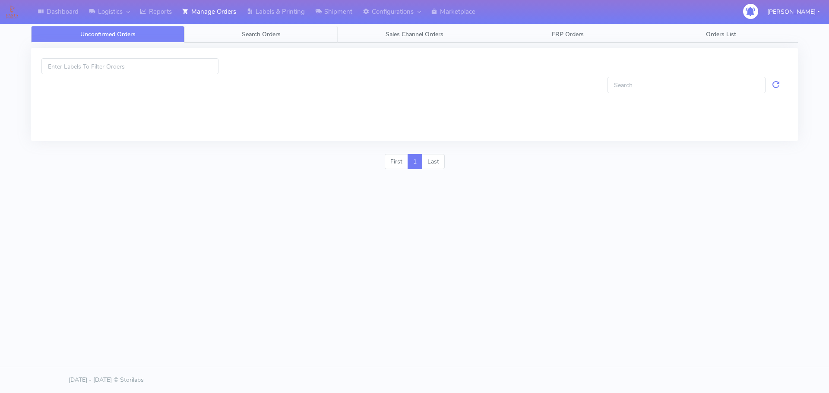
click at [255, 30] on span "Search Orders" at bounding box center [261, 34] width 39 height 8
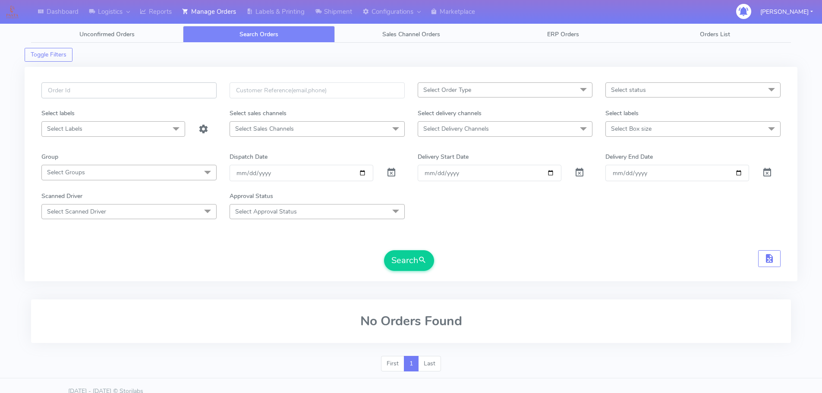
click at [197, 98] on input "text" at bounding box center [128, 90] width 175 height 16
paste input "1619021A"
type input "1619021A"
click at [387, 170] on span at bounding box center [391, 174] width 10 height 8
click at [406, 257] on button "Search" at bounding box center [409, 260] width 50 height 21
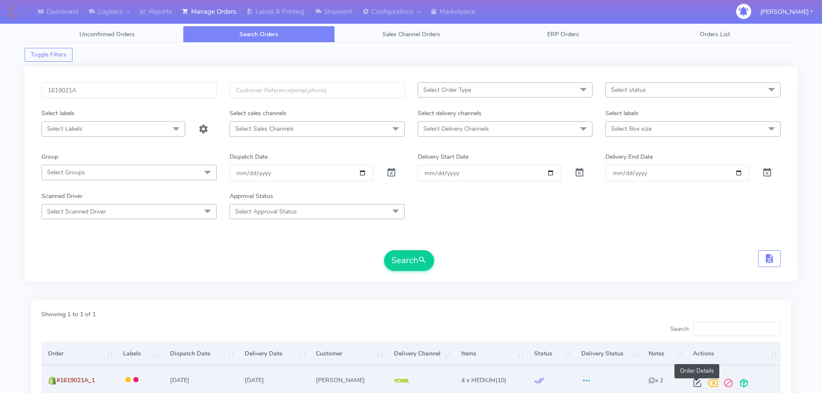
click at [697, 386] on span at bounding box center [698, 385] width 16 height 8
select select "5"
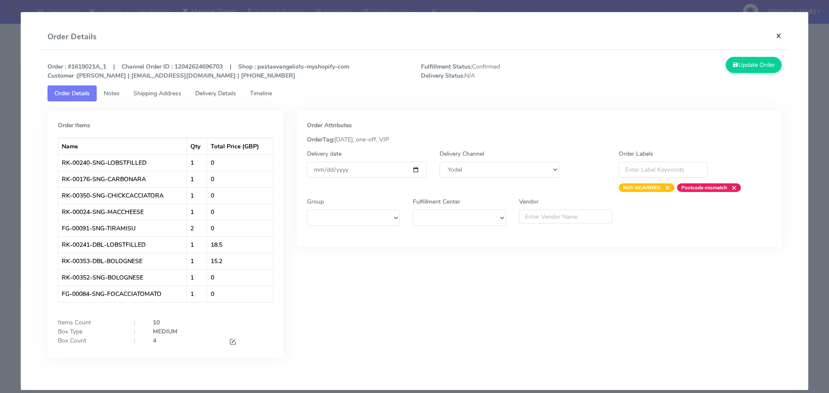
click at [777, 37] on button "×" at bounding box center [778, 35] width 19 height 23
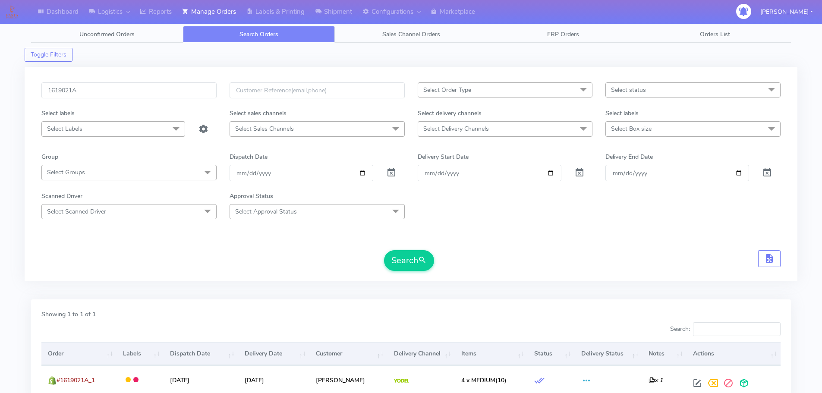
scroll to position [76, 0]
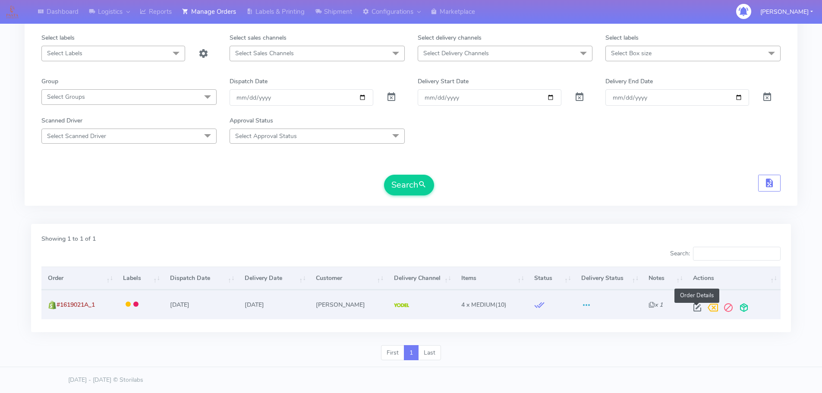
click at [693, 309] on span at bounding box center [698, 310] width 16 height 8
select select "5"
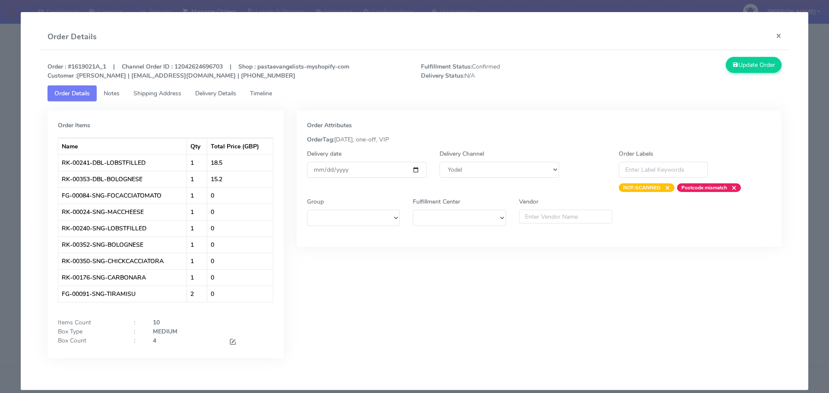
click at [257, 92] on span "Timeline" at bounding box center [261, 93] width 22 height 8
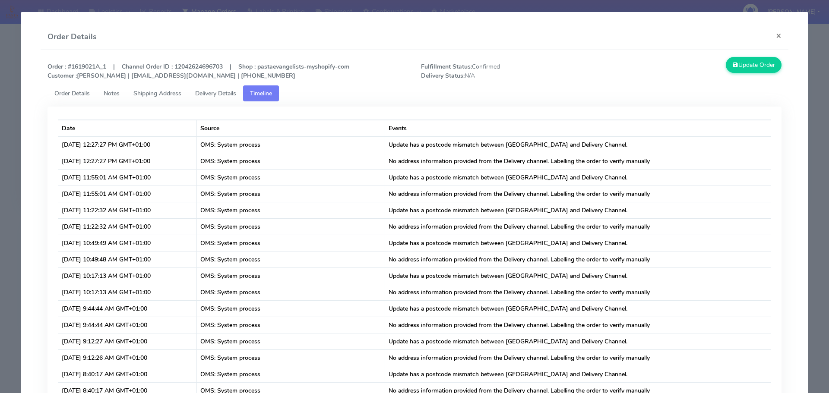
click at [145, 97] on span "Shipping Address" at bounding box center [157, 93] width 48 height 8
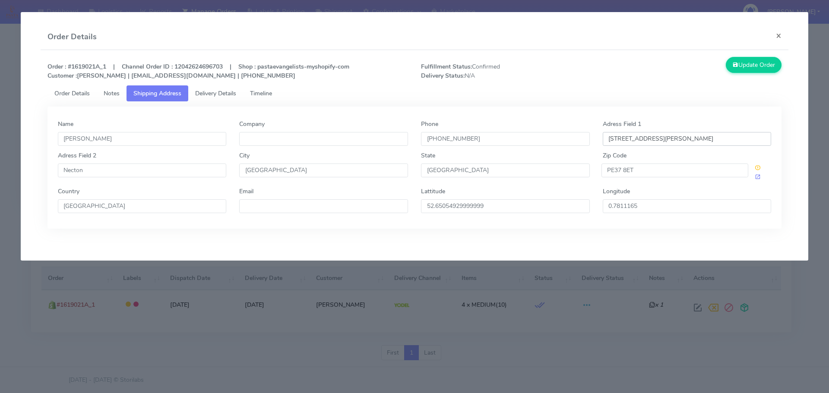
drag, startPoint x: 665, startPoint y: 139, endPoint x: 602, endPoint y: 136, distance: 62.2
click at [602, 136] on input "[STREET_ADDRESS][PERSON_NAME]" at bounding box center [686, 139] width 169 height 14
paste input "text"
type input "[STREET_ADDRESS][PERSON_NAME]"
drag, startPoint x: 139, startPoint y: 174, endPoint x: 22, endPoint y: 170, distance: 116.6
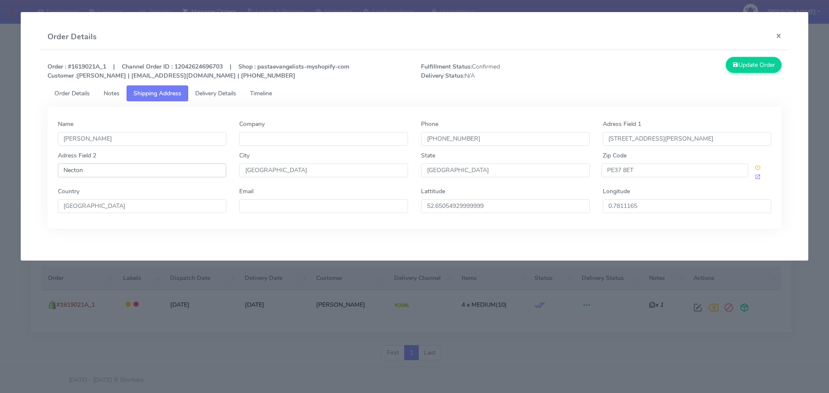
click at [22, 170] on app-order-update "Order Details × Order : #1619021A_1 | Channel Order ID : 12042624696703 | Shop …" at bounding box center [414, 136] width 787 height 249
paste input ", Swaffham"
type input "Necton, [GEOGRAPHIC_DATA]"
click at [756, 61] on button "Update Order" at bounding box center [753, 65] width 56 height 16
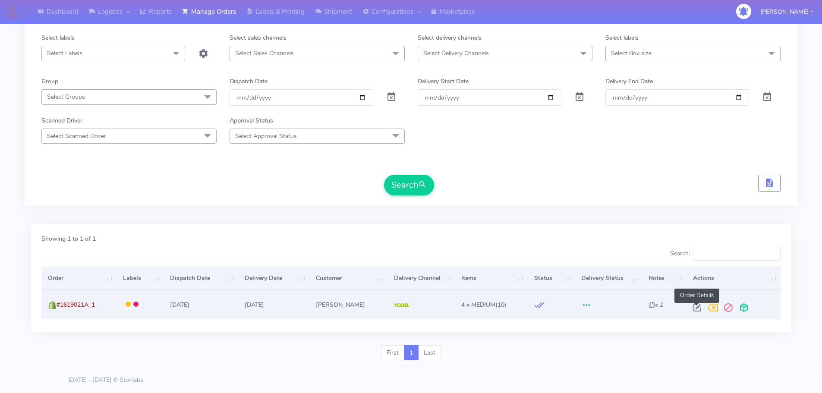
click at [695, 309] on span at bounding box center [698, 310] width 16 height 8
select select "5"
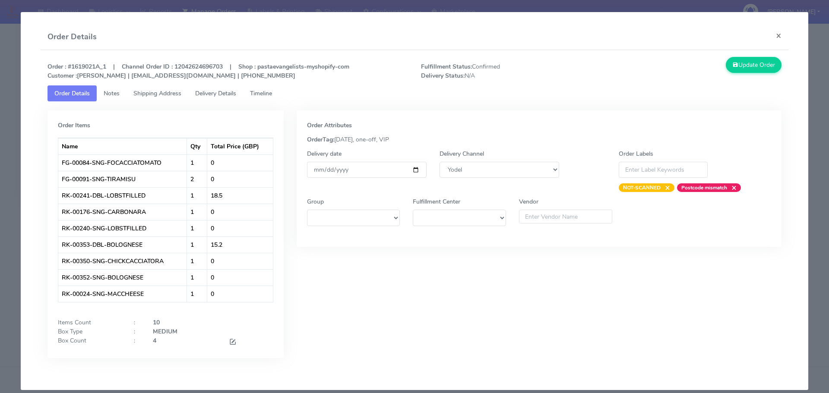
click at [254, 95] on span "Timeline" at bounding box center [261, 93] width 22 height 8
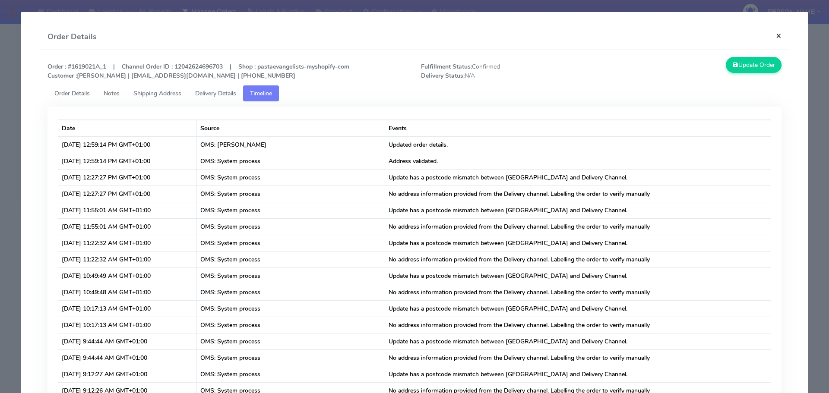
click at [774, 33] on button "×" at bounding box center [778, 35] width 19 height 23
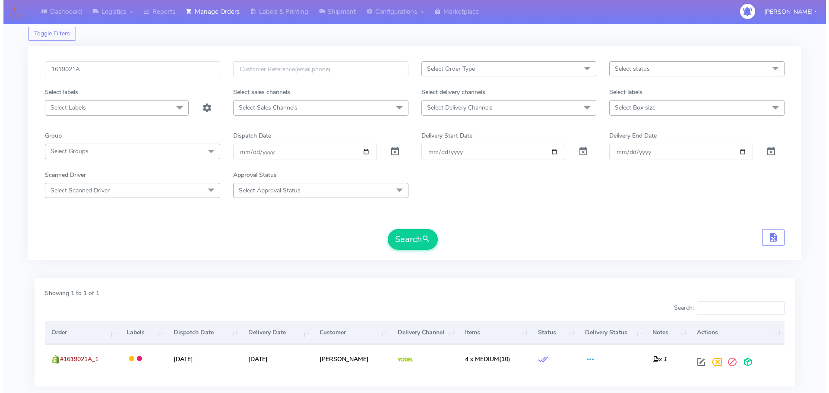
scroll to position [0, 0]
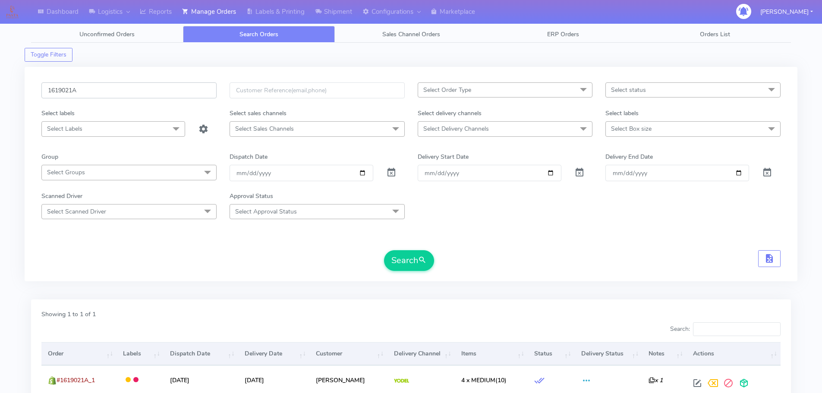
click at [88, 94] on input "1619021A" at bounding box center [128, 90] width 175 height 16
paste input "8768"
type input "1618768"
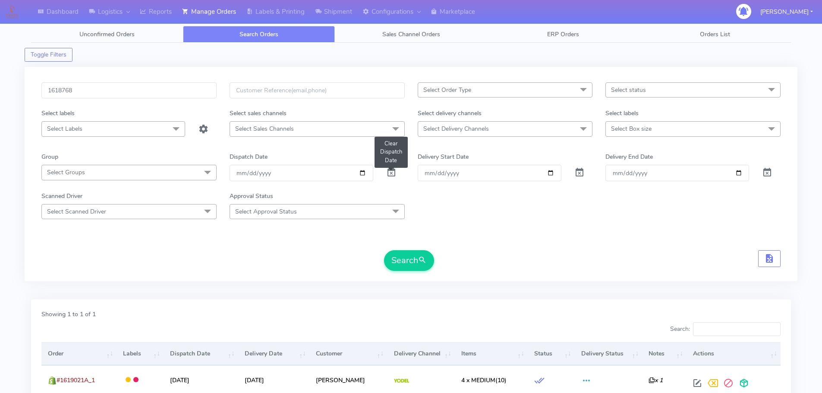
click at [393, 170] on span at bounding box center [391, 174] width 10 height 8
click at [414, 255] on button "Search" at bounding box center [409, 260] width 50 height 21
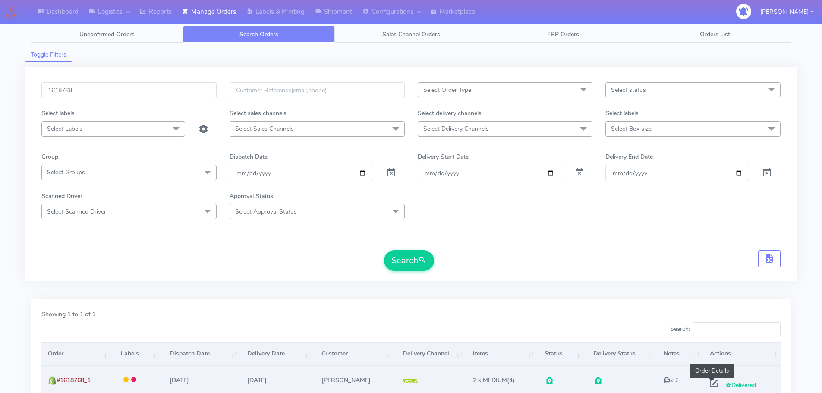
click at [710, 383] on span at bounding box center [715, 385] width 16 height 8
select select "5"
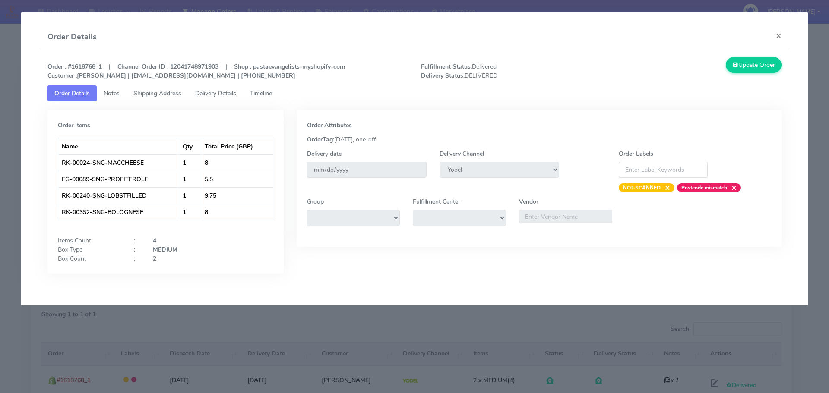
click at [261, 96] on span "Timeline" at bounding box center [261, 93] width 22 height 8
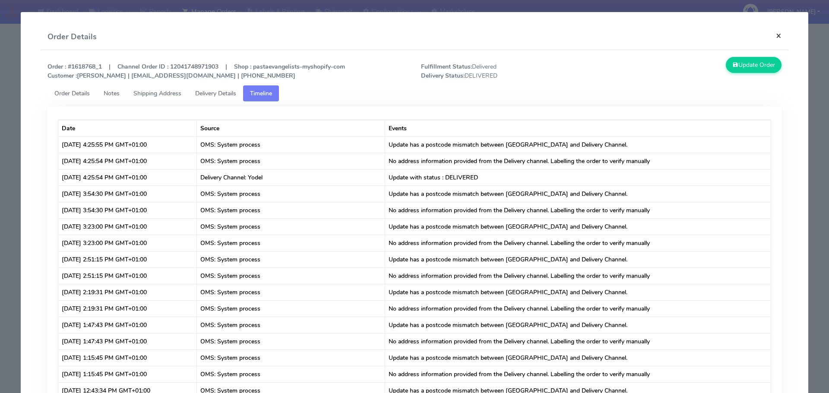
click at [772, 32] on button "×" at bounding box center [778, 35] width 19 height 23
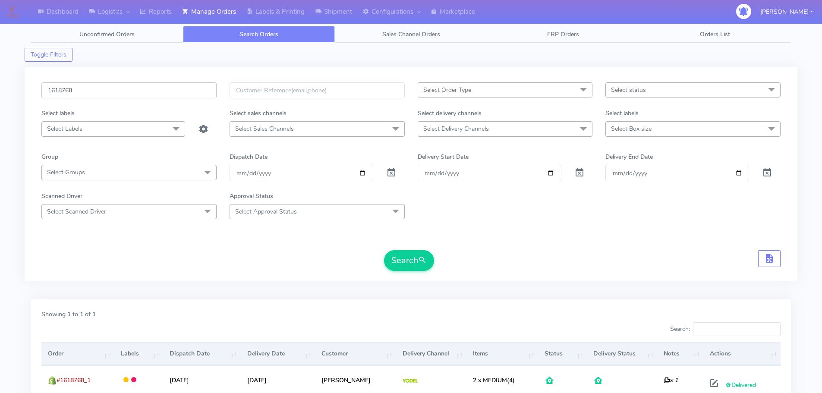
click at [154, 91] on input "1618768" at bounding box center [128, 90] width 175 height 16
paste input "9702"
type input "1619702"
click at [387, 170] on span at bounding box center [391, 174] width 10 height 8
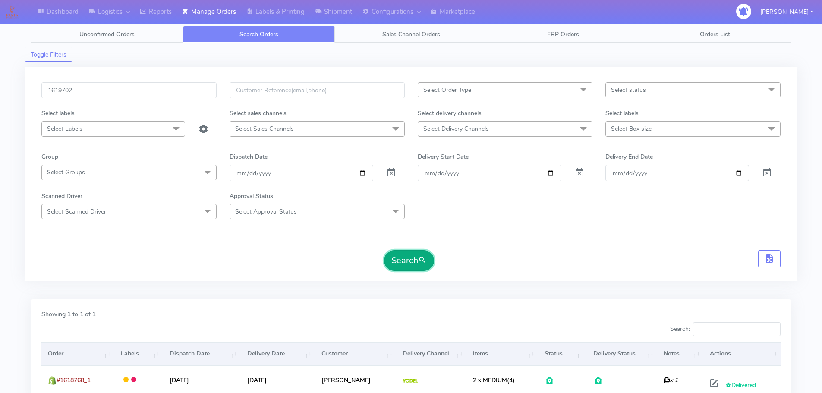
click at [410, 260] on button "Search" at bounding box center [409, 260] width 50 height 21
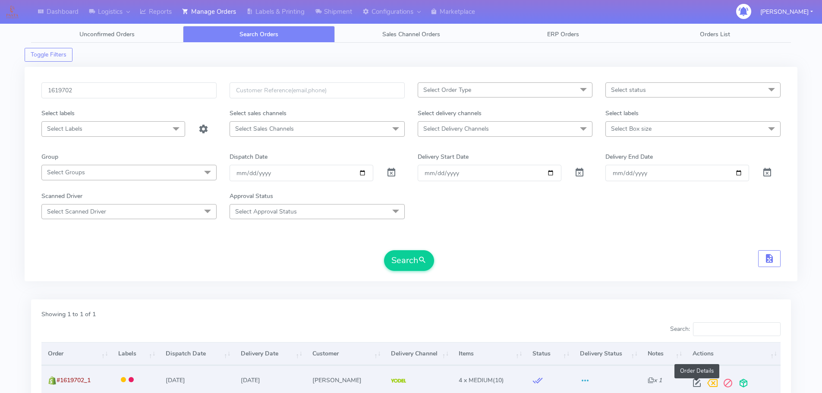
click at [697, 382] on span at bounding box center [697, 385] width 16 height 8
select select "5"
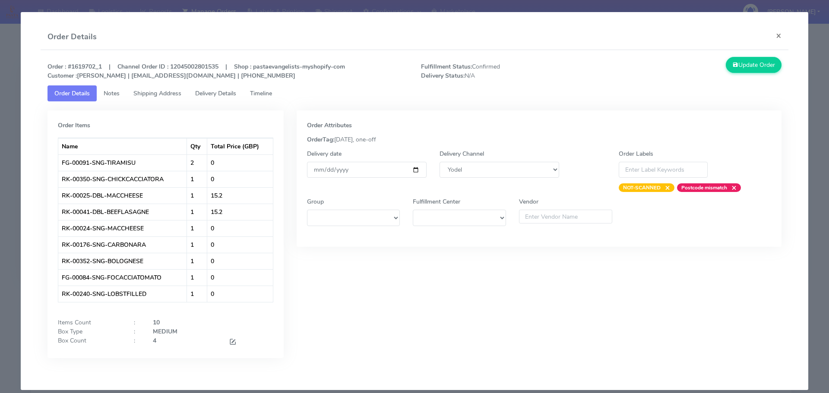
click at [277, 98] on link "Timeline" at bounding box center [261, 93] width 36 height 16
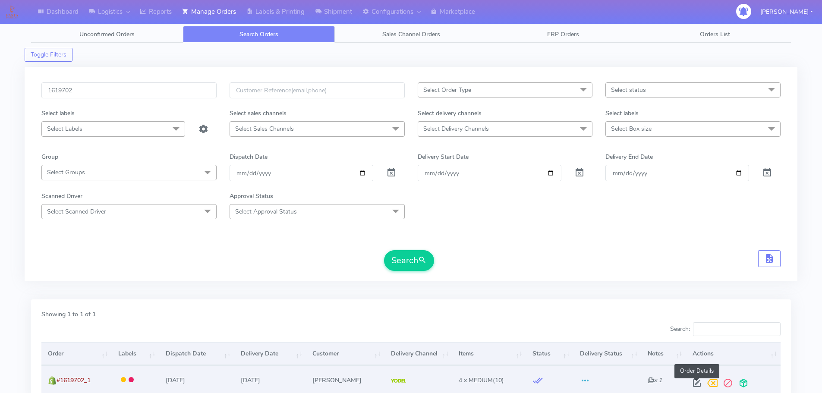
click at [699, 385] on span at bounding box center [697, 385] width 16 height 8
select select "5"
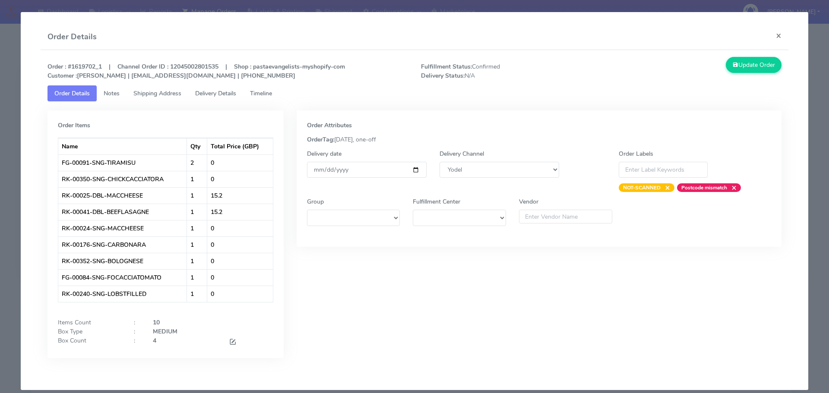
click at [206, 96] on span "Delivery Details" at bounding box center [215, 93] width 41 height 8
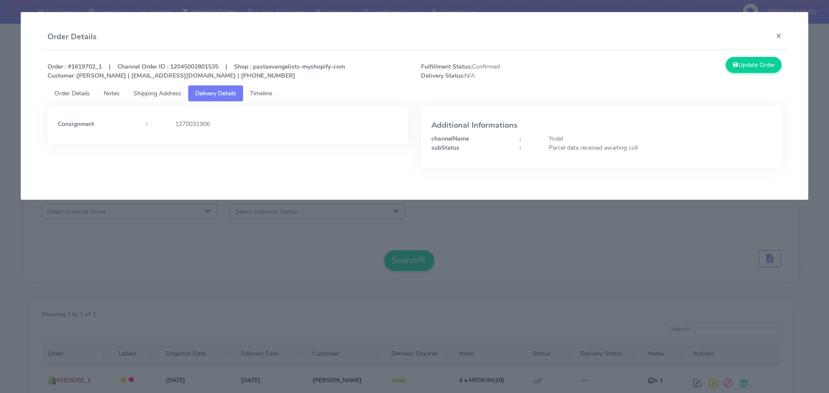
click at [171, 94] on span "Shipping Address" at bounding box center [157, 93] width 48 height 8
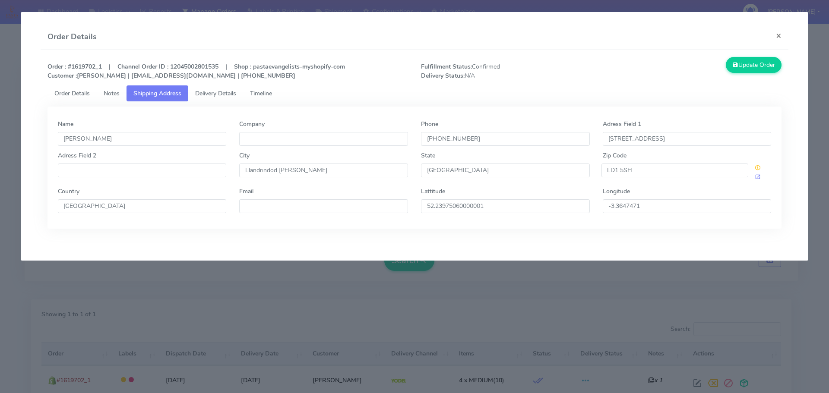
click at [206, 94] on span "Delivery Details" at bounding box center [215, 93] width 41 height 8
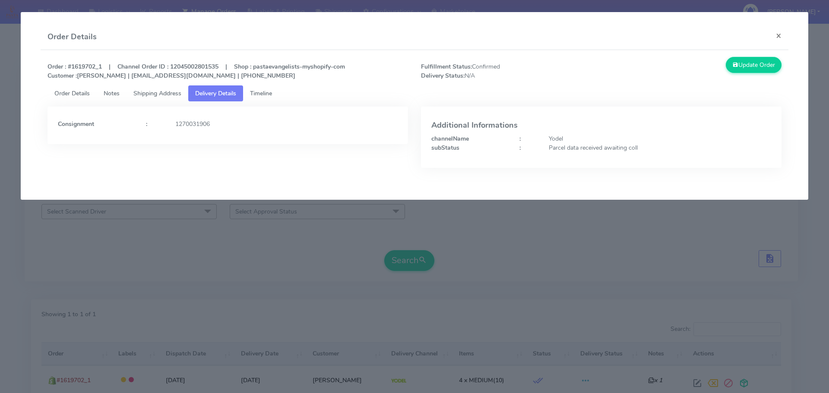
click at [177, 91] on span "Shipping Address" at bounding box center [157, 93] width 48 height 8
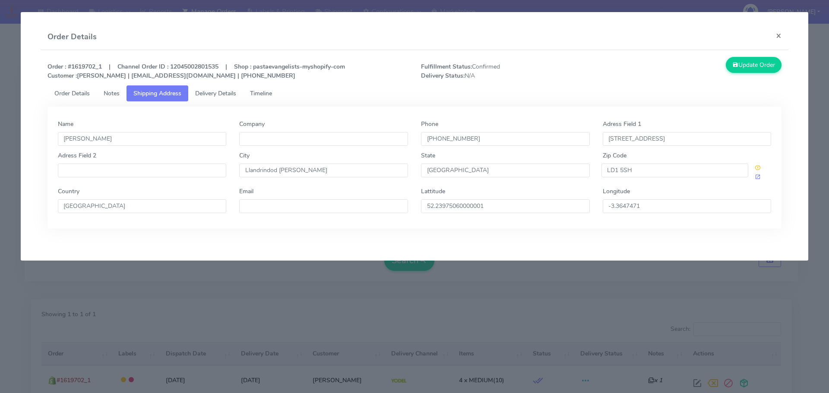
click at [220, 97] on span "Delivery Details" at bounding box center [215, 93] width 41 height 8
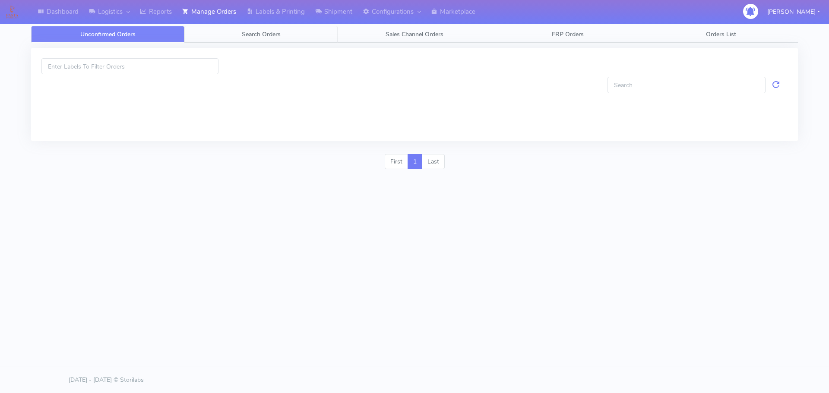
click at [227, 35] on link "Search Orders" at bounding box center [260, 34] width 153 height 17
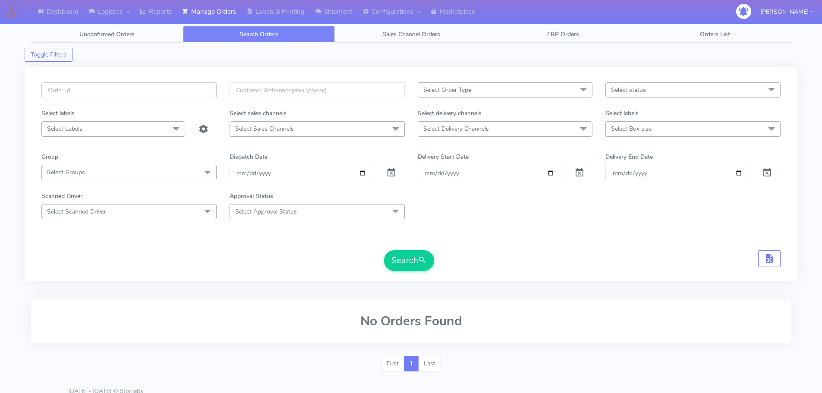
click at [180, 90] on input "text" at bounding box center [128, 90] width 175 height 16
paste input "1617047"
type input "1617047"
click at [390, 172] on span at bounding box center [391, 174] width 10 height 8
click at [411, 269] on button "Search" at bounding box center [409, 260] width 50 height 21
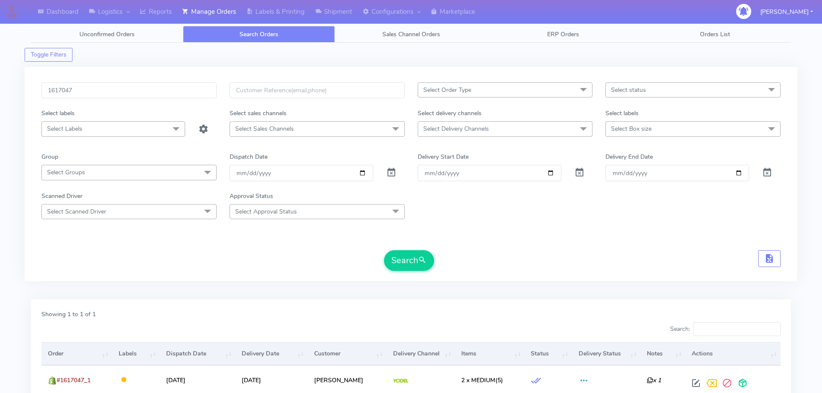
click at [492, 305] on div "Showing 1 to 1 of 1 Search: Order Labels Dispatch Date Delivery Date Customer D…" at bounding box center [411, 354] width 760 height 108
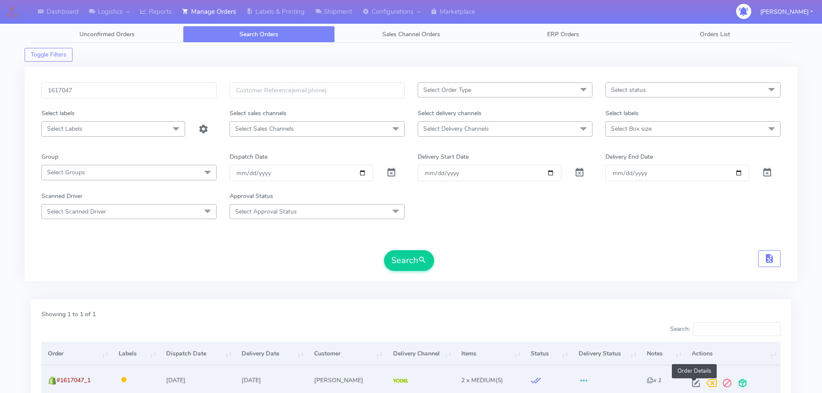
click at [692, 385] on span at bounding box center [696, 385] width 16 height 8
select select "5"
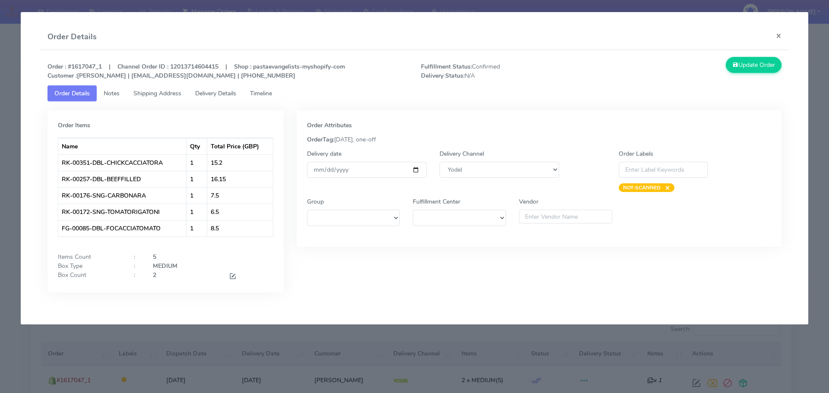
click at [271, 97] on span "Timeline" at bounding box center [261, 93] width 22 height 8
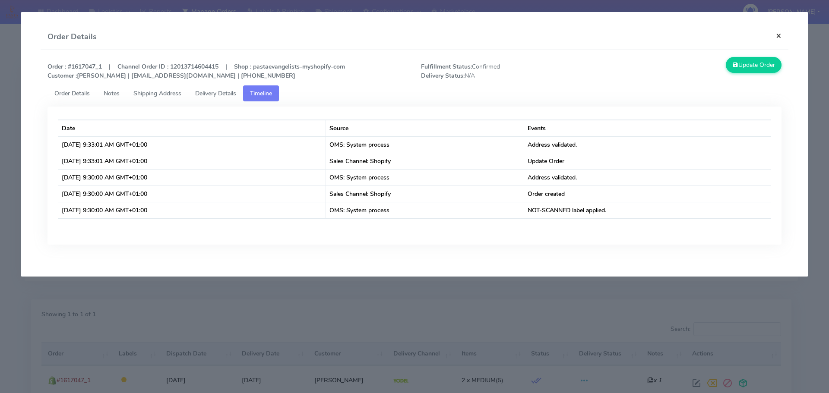
click at [779, 35] on button "×" at bounding box center [778, 35] width 19 height 23
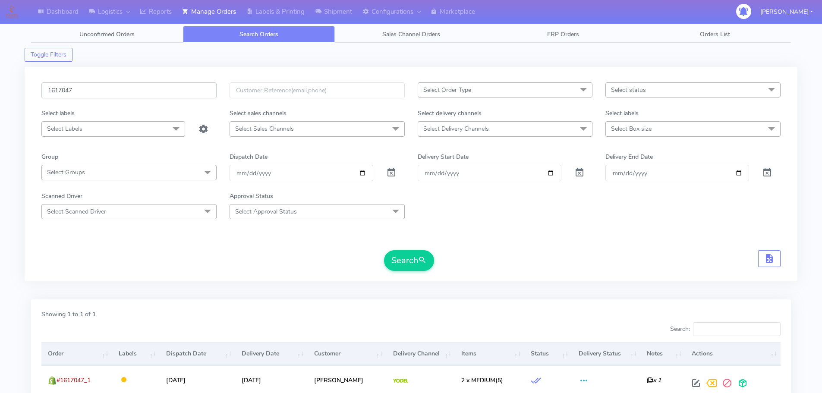
click at [137, 88] on input "1617047" at bounding box center [128, 90] width 175 height 16
paste input "9110"
type input "1619110"
click at [392, 176] on span at bounding box center [391, 174] width 10 height 8
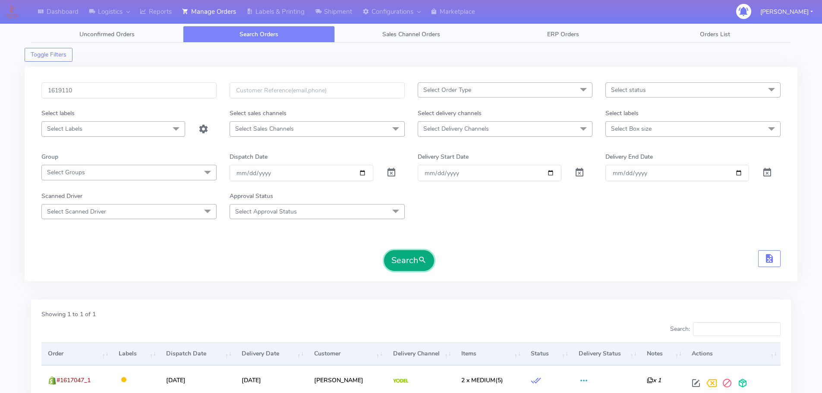
click at [409, 258] on button "Search" at bounding box center [409, 260] width 50 height 21
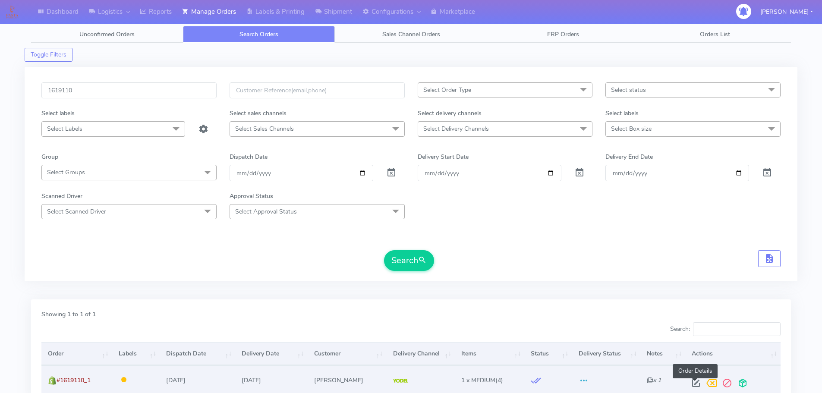
click at [693, 384] on span at bounding box center [696, 385] width 16 height 8
select select "5"
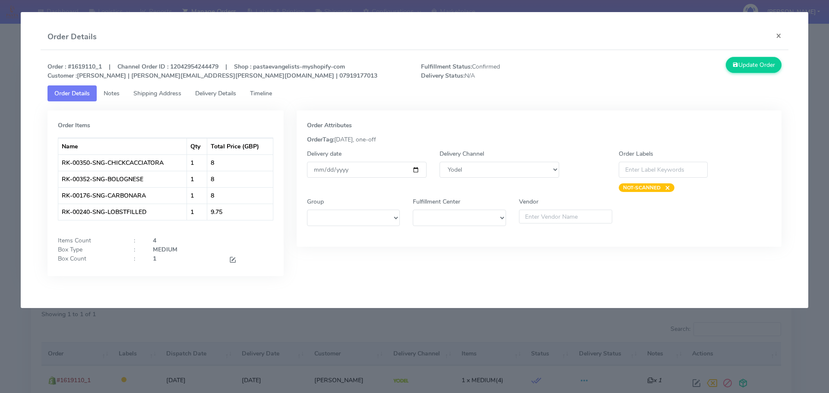
click at [272, 95] on span "Timeline" at bounding box center [261, 93] width 22 height 8
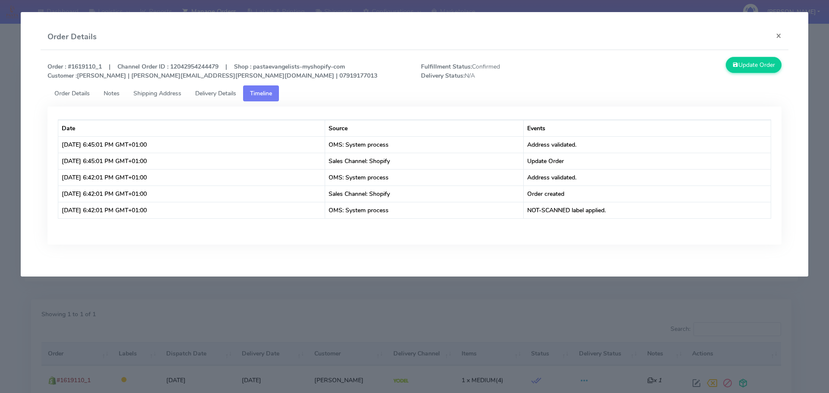
click at [217, 100] on link "Delivery Details" at bounding box center [215, 93] width 55 height 16
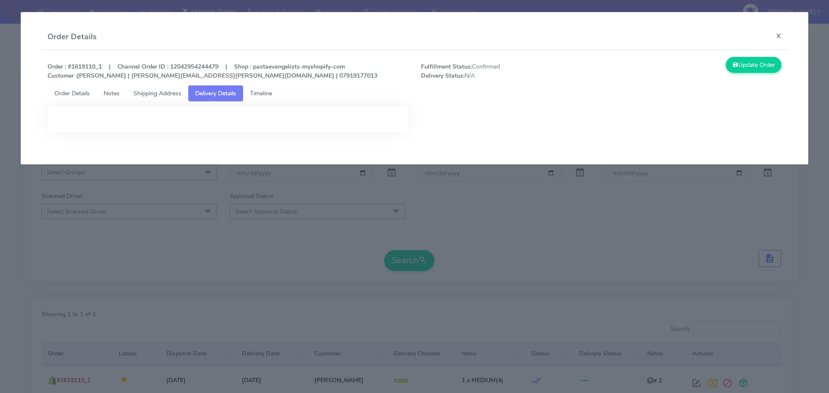
click at [177, 99] on link "Shipping Address" at bounding box center [157, 93] width 62 height 16
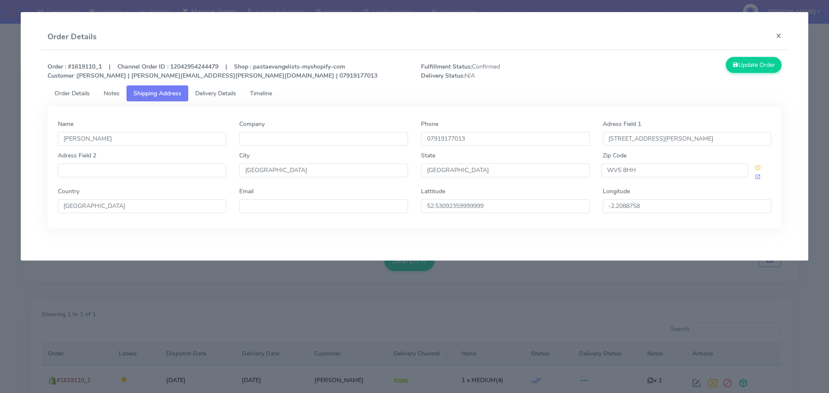
click at [205, 96] on span "Delivery Details" at bounding box center [215, 93] width 41 height 8
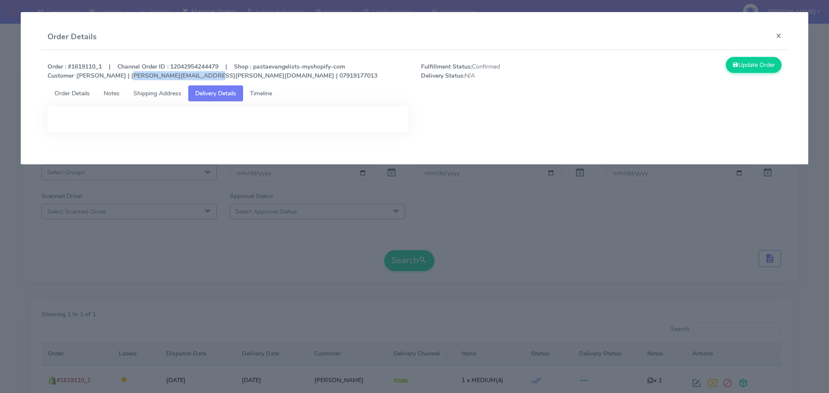
drag, startPoint x: 192, startPoint y: 74, endPoint x: 122, endPoint y: 82, distance: 70.3
click at [122, 82] on div "Order : #1619110_1 | Channel Order ID : 12042954244479 | Shop : pastaevangelist…" at bounding box center [414, 71] width 747 height 28
copy strong "[PERSON_NAME][EMAIL_ADDRESS][PERSON_NAME][DOMAIN_NAME]"
click at [776, 36] on button "×" at bounding box center [778, 35] width 19 height 23
